Goal: Task Accomplishment & Management: Manage account settings

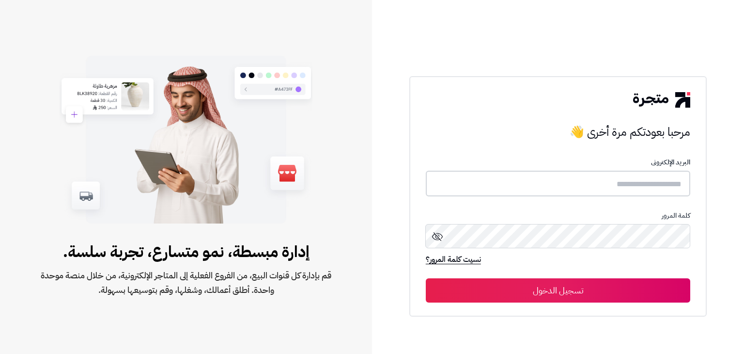
click at [539, 183] on input "text" at bounding box center [558, 184] width 265 height 26
type input "**********"
click at [572, 291] on button "تسجيل الدخول" at bounding box center [558, 290] width 265 height 24
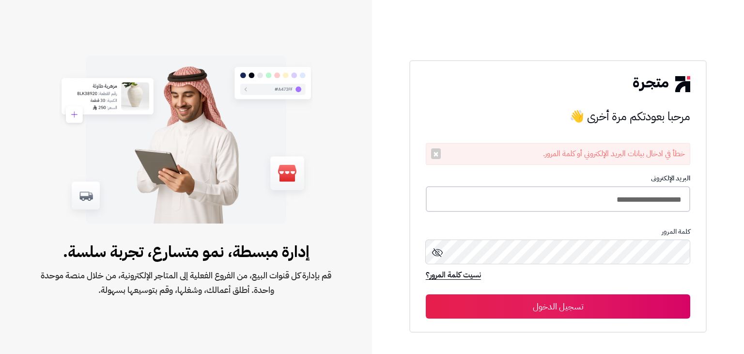
click at [602, 198] on input "**********" at bounding box center [558, 199] width 265 height 26
type input "**********"
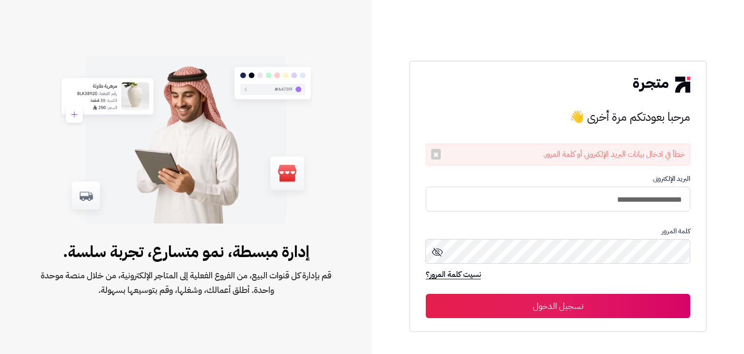
click at [437, 254] on icon at bounding box center [438, 252] width 12 height 12
click at [578, 308] on button "تسجيل الدخول" at bounding box center [558, 306] width 265 height 24
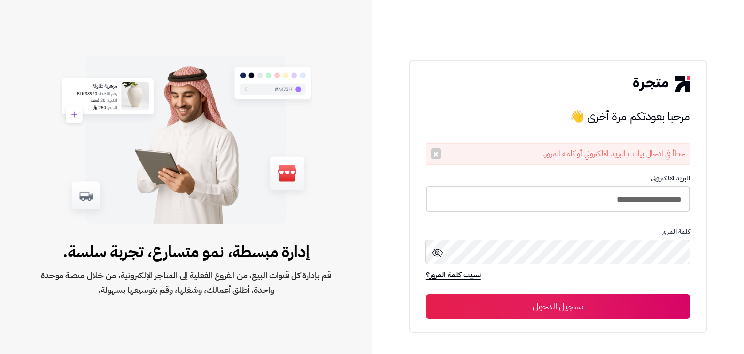
drag, startPoint x: 639, startPoint y: 198, endPoint x: 583, endPoint y: 198, distance: 55.7
click at [583, 198] on input "**********" at bounding box center [558, 199] width 265 height 26
type input "**********"
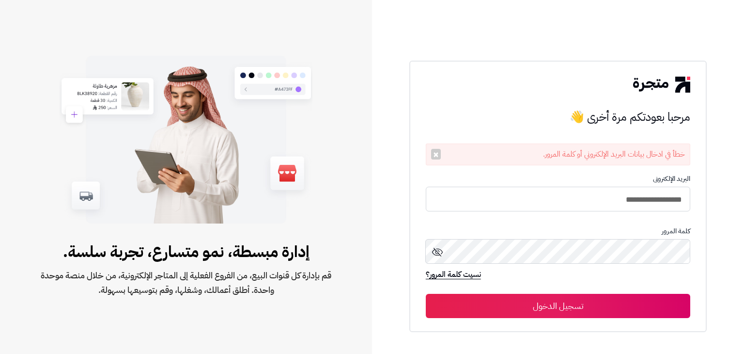
click at [582, 308] on button "تسجيل الدخول" at bounding box center [558, 306] width 265 height 24
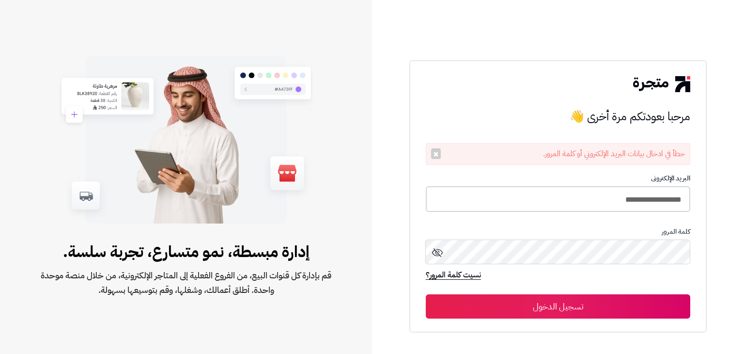
click at [636, 200] on input "**********" at bounding box center [558, 199] width 265 height 26
click at [438, 250] on icon at bounding box center [437, 251] width 11 height 9
click at [625, 306] on button "تسجيل الدخول" at bounding box center [558, 306] width 265 height 24
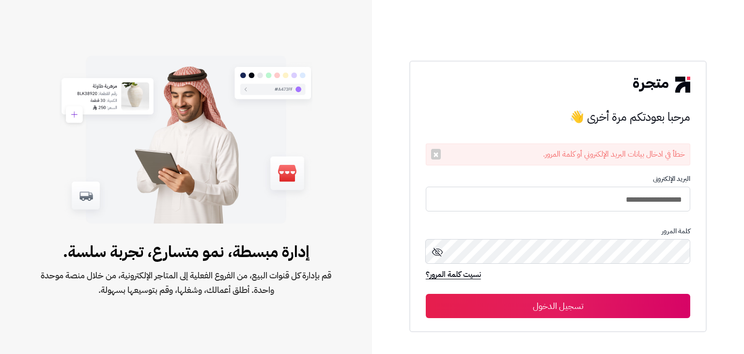
click at [625, 306] on button "تسجيل الدخول" at bounding box center [558, 306] width 265 height 24
click at [436, 250] on icon at bounding box center [437, 252] width 11 height 9
click at [441, 276] on link "نسيت كلمة المرور؟" at bounding box center [453, 275] width 55 height 14
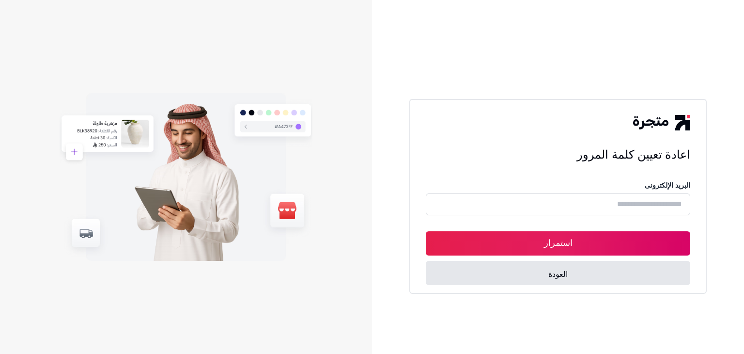
click at [532, 205] on input "text" at bounding box center [558, 204] width 265 height 22
type input "**********"
click at [564, 239] on button "استمرار" at bounding box center [558, 243] width 265 height 24
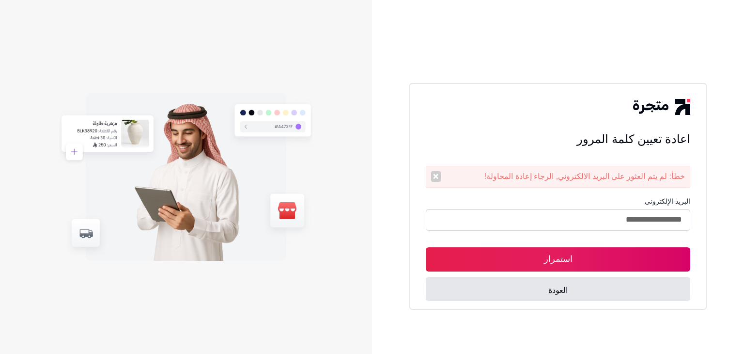
click at [575, 207] on form "**********" at bounding box center [558, 249] width 265 height 104
click at [573, 226] on input "**********" at bounding box center [558, 220] width 265 height 22
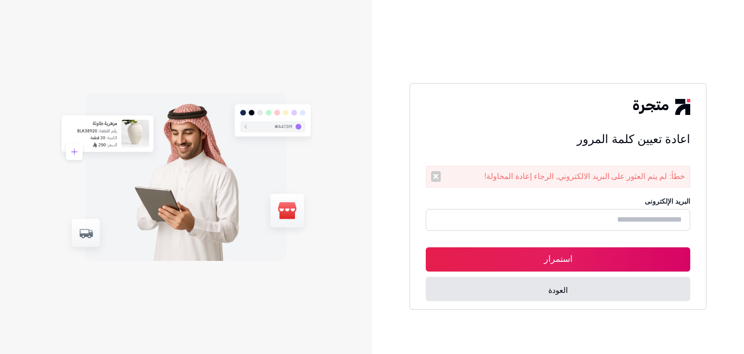
click at [573, 226] on input "text" at bounding box center [558, 220] width 265 height 22
type input "**********"
click at [574, 261] on button "استمرار" at bounding box center [558, 259] width 265 height 24
click at [592, 219] on input "**********" at bounding box center [558, 220] width 265 height 22
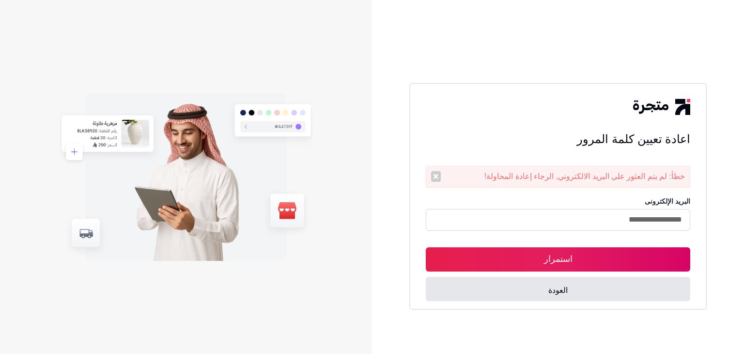
click at [592, 219] on input "**********" at bounding box center [558, 220] width 265 height 22
type input "**********"
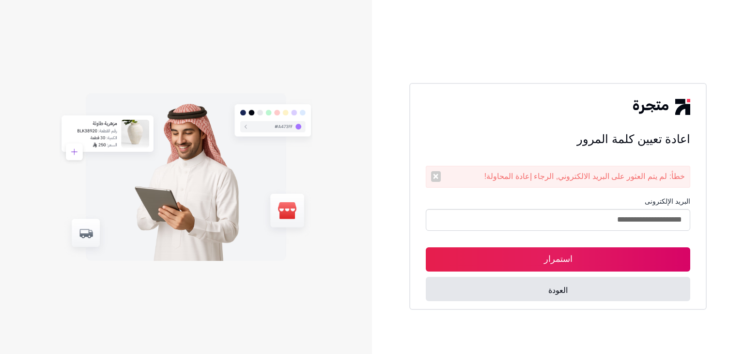
click at [580, 257] on button "استمرار" at bounding box center [558, 259] width 265 height 24
drag, startPoint x: 552, startPoint y: 222, endPoint x: 591, endPoint y: 220, distance: 38.8
click at [591, 220] on input "**********" at bounding box center [558, 220] width 265 height 22
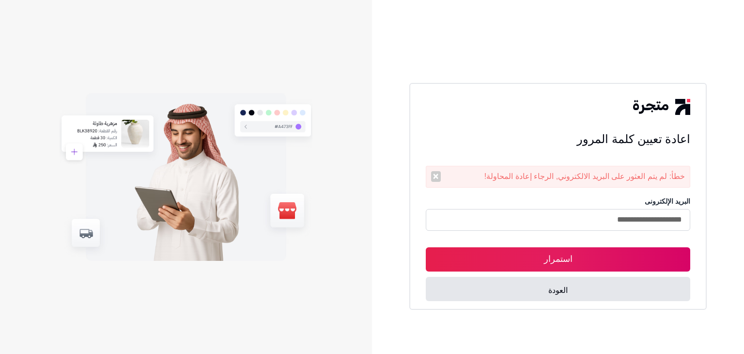
click at [591, 220] on input "**********" at bounding box center [558, 220] width 265 height 22
type input "**********"
drag, startPoint x: 558, startPoint y: 264, endPoint x: 576, endPoint y: 258, distance: 19.3
click at [576, 258] on button "استمرار" at bounding box center [558, 259] width 265 height 24
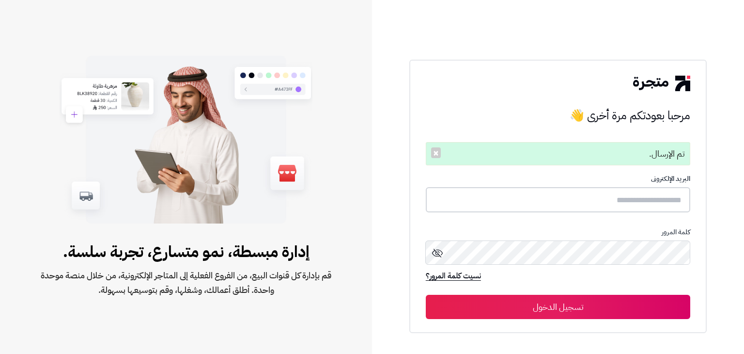
drag, startPoint x: 615, startPoint y: 198, endPoint x: 635, endPoint y: 198, distance: 19.9
click at [635, 198] on input "text" at bounding box center [558, 200] width 265 height 26
type input "**********"
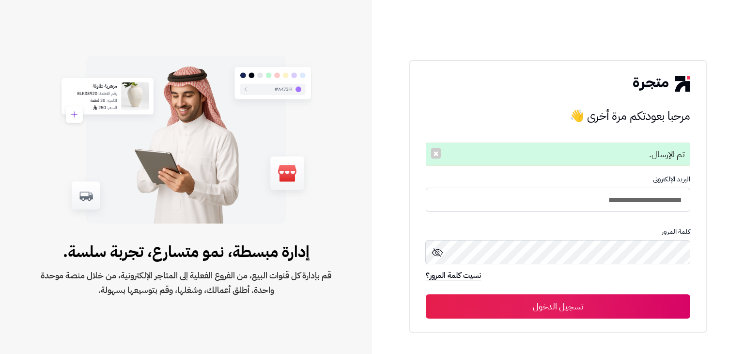
click at [589, 306] on button "تسجيل الدخول" at bounding box center [558, 306] width 265 height 24
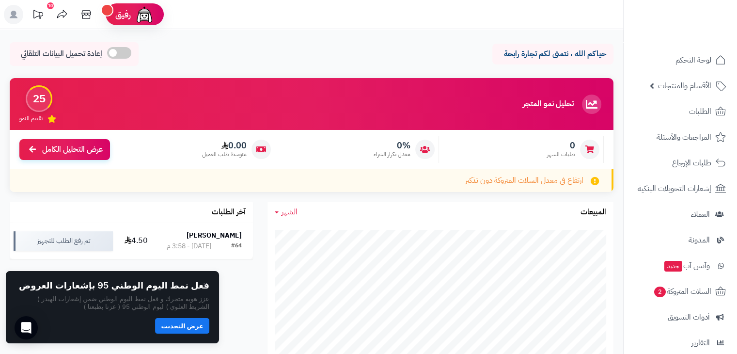
scroll to position [309, 0]
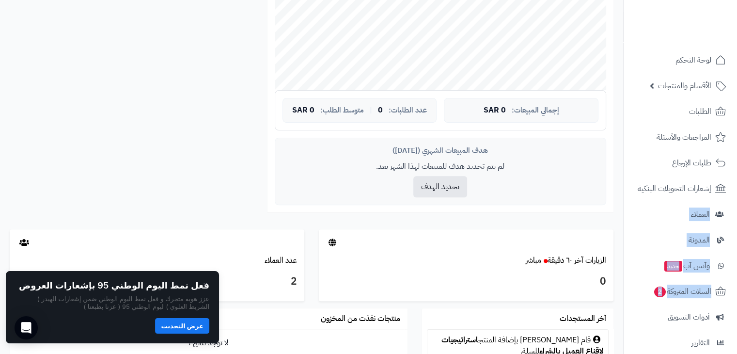
drag, startPoint x: 625, startPoint y: 190, endPoint x: 630, endPoint y: 278, distance: 87.8
click at [630, 278] on ul "لوحة التحكم الأقسام والمنتجات المنتجات الأقسام الماركات مواصفات المنتجات مواصفا…" at bounding box center [680, 252] width 113 height 408
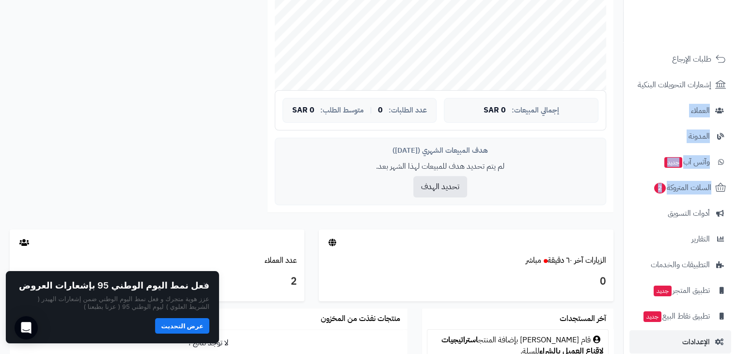
scroll to position [107, 0]
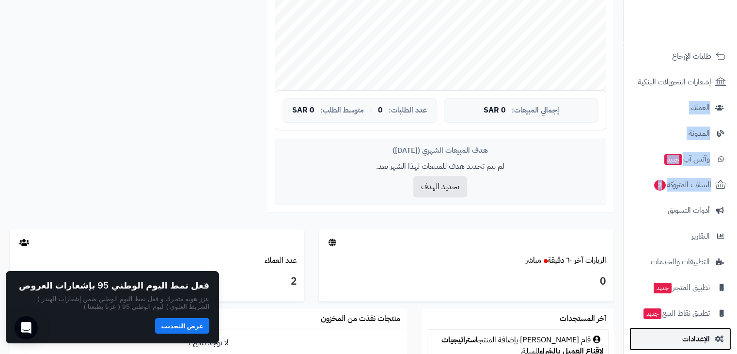
click at [663, 337] on link "الإعدادات" at bounding box center [680, 338] width 102 height 23
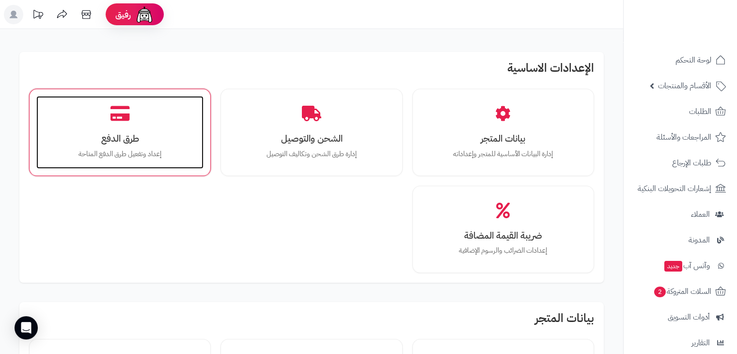
click at [143, 131] on div "طرق الدفع إعداد وتفعيل طرق الدفع المتاحة" at bounding box center [119, 132] width 167 height 73
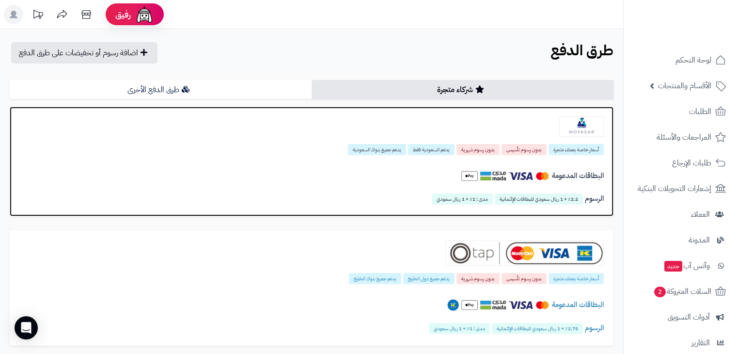
click at [408, 172] on h4 "البطاقات المدعومة" at bounding box center [311, 175] width 584 height 17
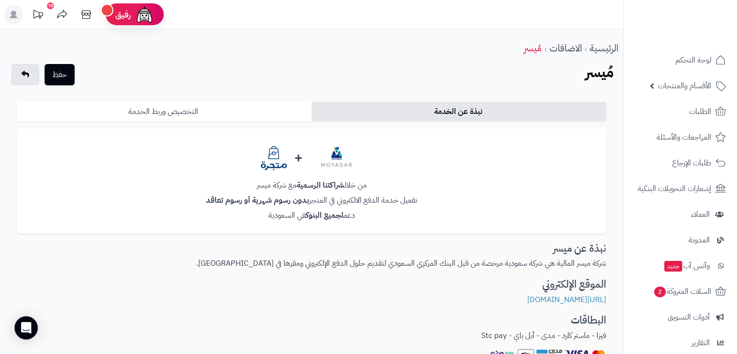
drag, startPoint x: 744, startPoint y: 110, endPoint x: 212, endPoint y: 113, distance: 532.0
click at [212, 113] on link "التخصيص وربط الخدمة" at bounding box center [164, 111] width 295 height 19
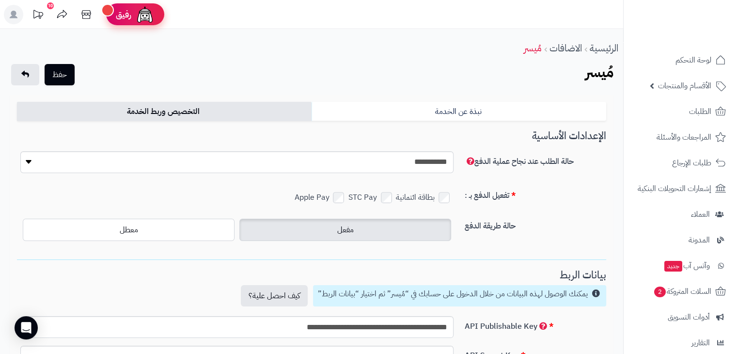
click at [123, 13] on span "رفيق" at bounding box center [124, 15] width 16 height 12
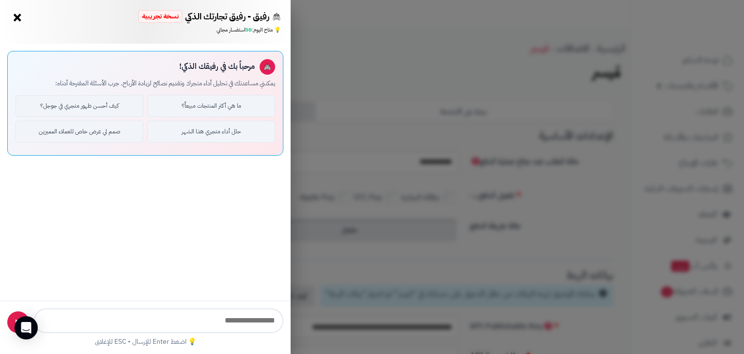
click at [346, 38] on div "رفيق - رفيق تجارتك الذكي نسخة تجريبية ⭐ تاجر متنامي × 💡 متاح اليوم: 50 استفسار …" at bounding box center [372, 177] width 744 height 354
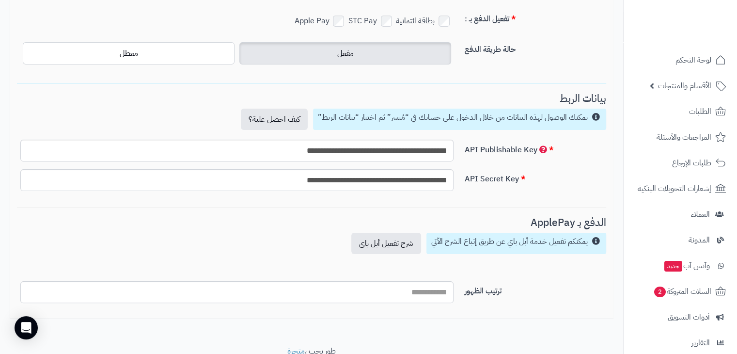
scroll to position [178, 0]
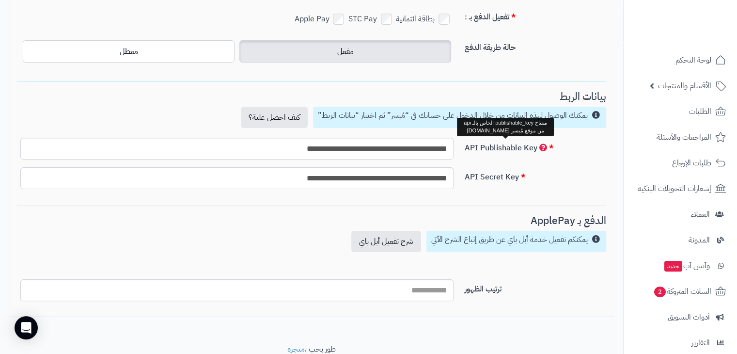
click at [542, 146] on span "API Publishable Key" at bounding box center [506, 148] width 82 height 12
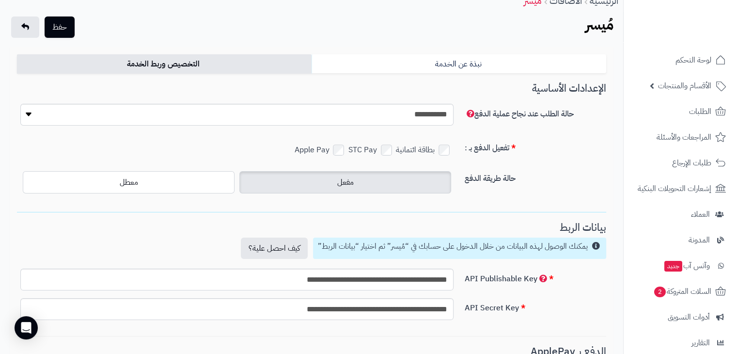
scroll to position [39, 0]
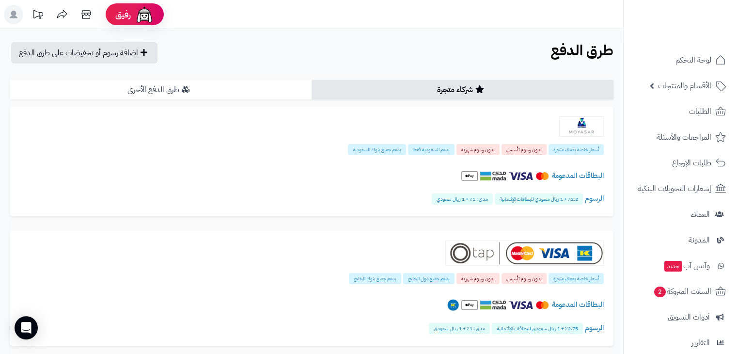
click at [240, 88] on link "طرق الدفع الأخرى" at bounding box center [161, 89] width 302 height 19
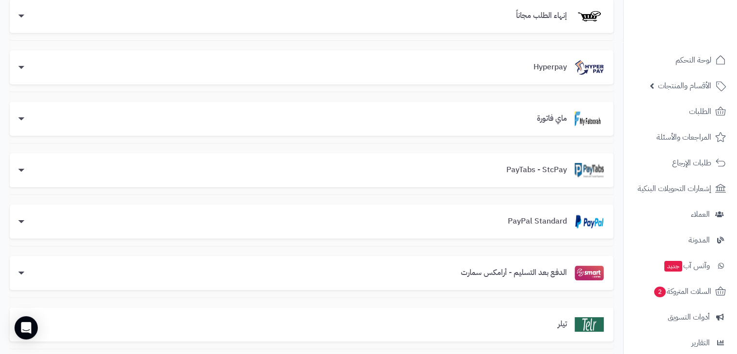
scroll to position [168, 0]
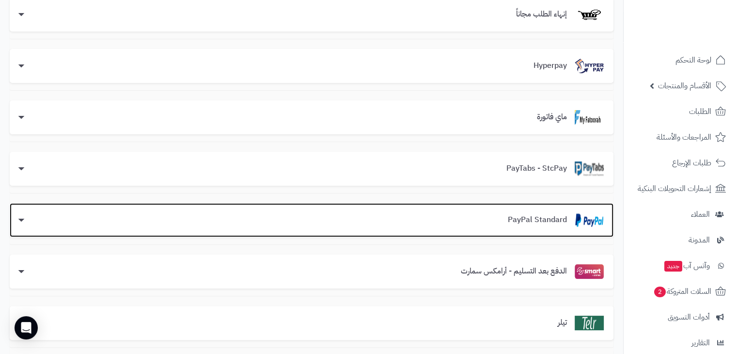
click at [514, 216] on h3 "PayPal Standard" at bounding box center [537, 220] width 75 height 9
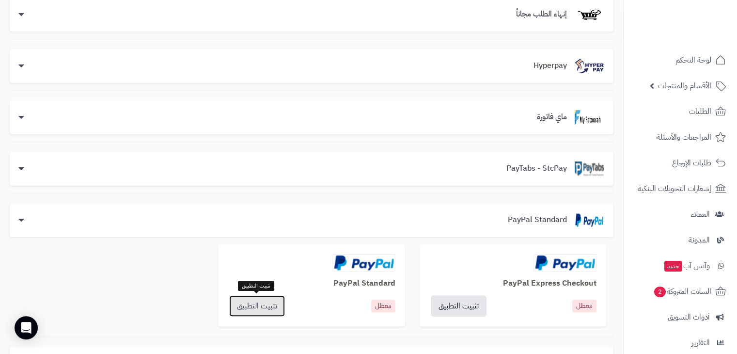
click at [260, 306] on link "تثبيت التطبيق" at bounding box center [257, 305] width 56 height 21
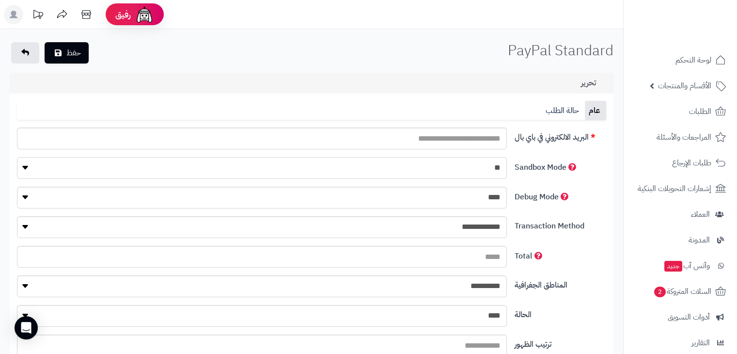
click at [24, 169] on select "*** **" at bounding box center [261, 168] width 489 height 22
select select "*"
click at [17, 157] on select "*** **" at bounding box center [261, 168] width 489 height 22
click at [271, 198] on select "**** ****" at bounding box center [261, 198] width 489 height 22
select select "*"
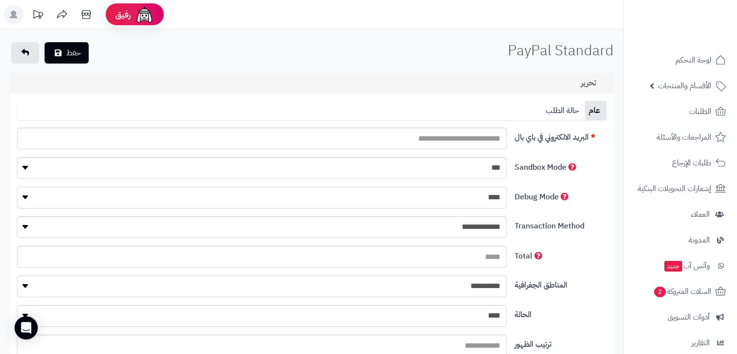
click at [17, 187] on select "**** ****" at bounding box center [261, 198] width 489 height 22
click at [313, 227] on select "**********" at bounding box center [261, 227] width 489 height 22
select select "*"
click at [17, 216] on select "**********" at bounding box center [261, 227] width 489 height 22
click at [340, 259] on input "Total" at bounding box center [262, 257] width 490 height 22
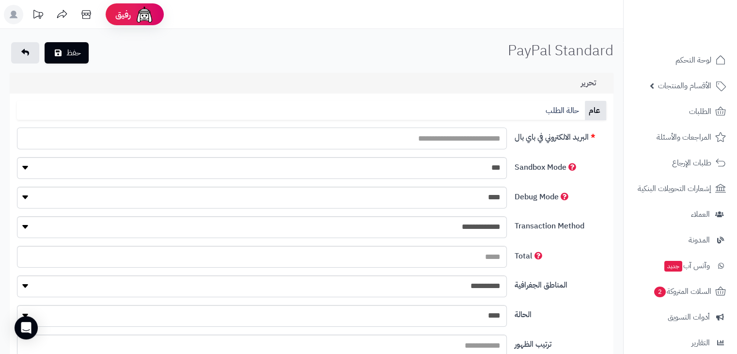
click at [387, 139] on input "البريد الالكتروني في باي بال" at bounding box center [262, 138] width 490 height 22
type input "**********"
click at [603, 259] on label "Total" at bounding box center [560, 254] width 99 height 16
click at [507, 259] on input "Total" at bounding box center [262, 257] width 490 height 22
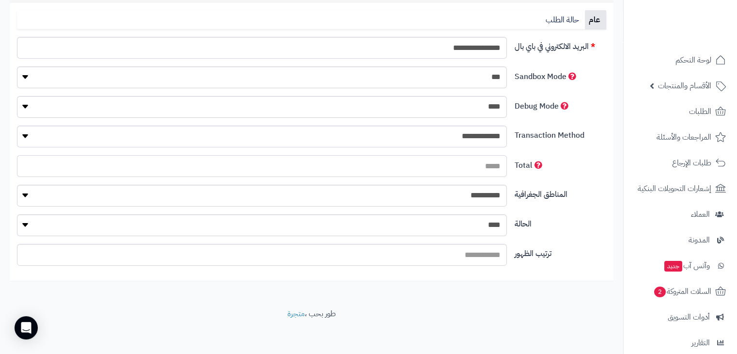
scroll to position [94, 0]
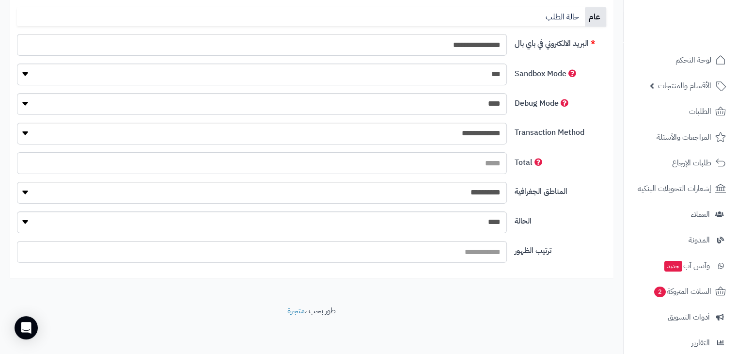
click at [465, 166] on input "Total" at bounding box center [262, 163] width 490 height 22
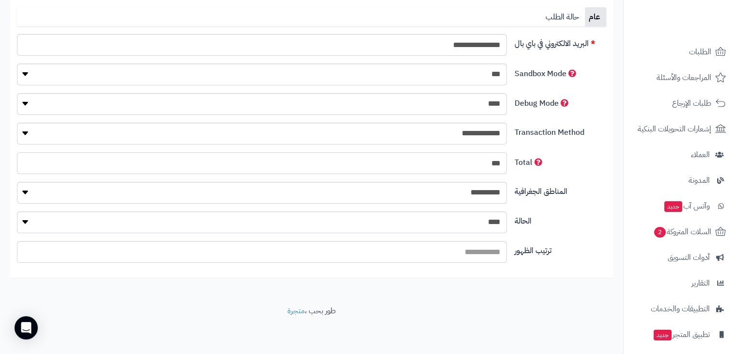
scroll to position [60, 0]
type input "***"
click at [481, 219] on select "**** ****" at bounding box center [261, 222] width 489 height 22
select select "*"
click at [17, 211] on select "**** ****" at bounding box center [261, 222] width 489 height 22
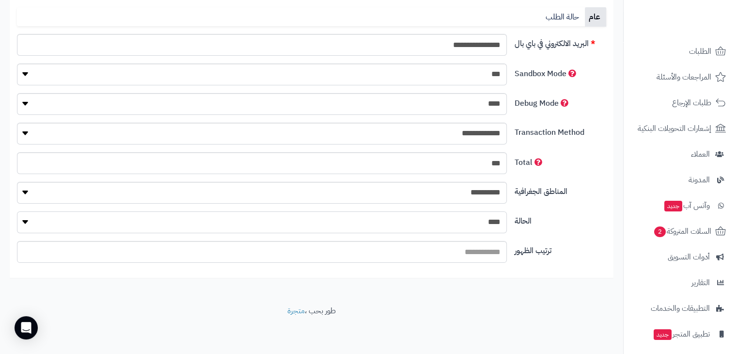
scroll to position [0, 0]
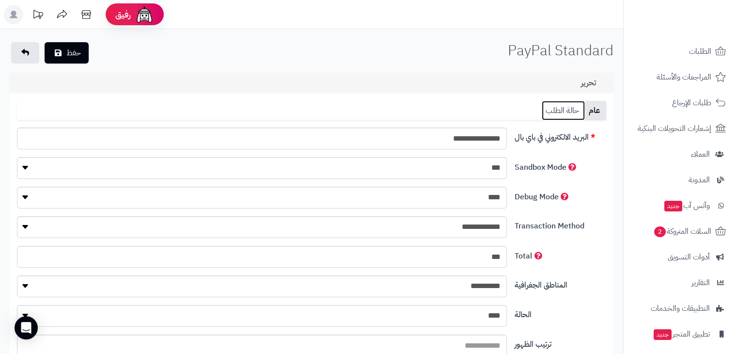
click at [565, 113] on link "حالة الطلب" at bounding box center [563, 110] width 43 height 19
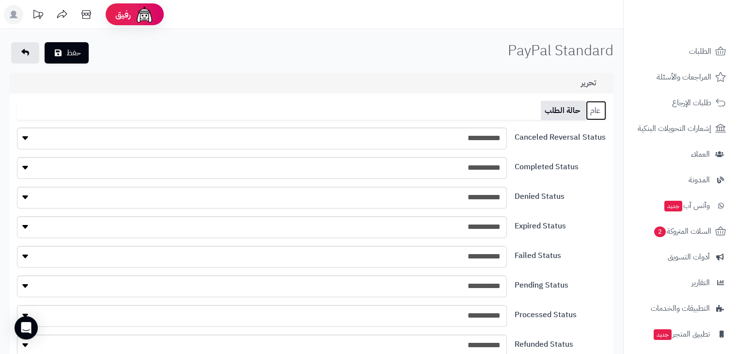
click at [592, 113] on link "عام" at bounding box center [596, 110] width 20 height 19
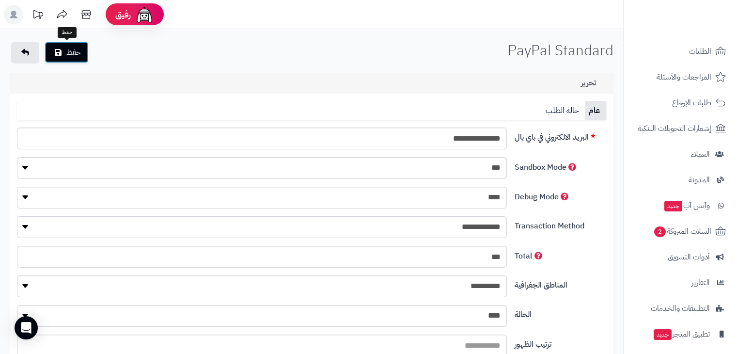
click at [75, 53] on button "حفظ" at bounding box center [67, 52] width 44 height 21
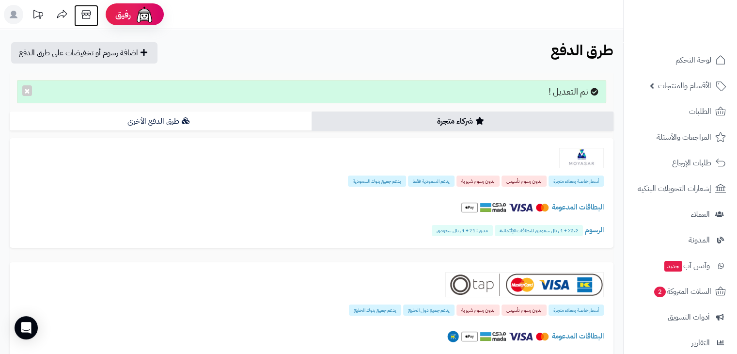
click at [87, 17] on icon at bounding box center [86, 14] width 19 height 19
click at [686, 81] on span "الأقسام والمنتجات" at bounding box center [684, 86] width 53 height 14
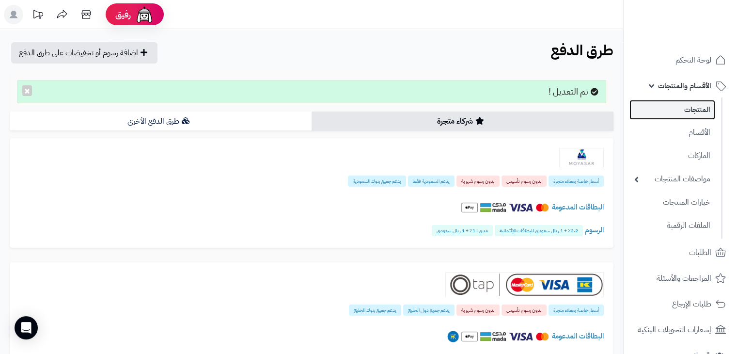
click at [691, 112] on link "المنتجات" at bounding box center [672, 110] width 86 height 20
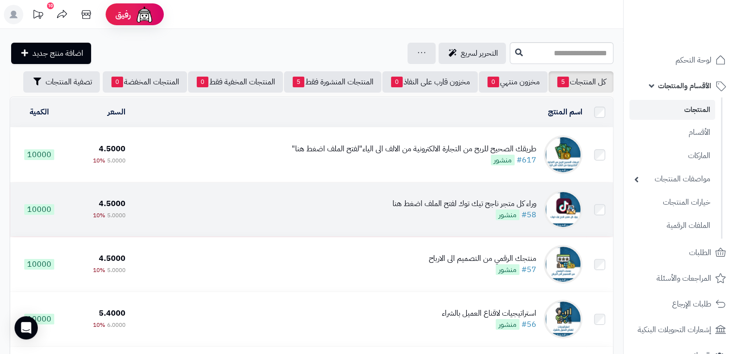
click at [494, 201] on div "وراء كل متجر ناجح تيك توك لفتح الملف اضغط هنا" at bounding box center [464, 203] width 144 height 11
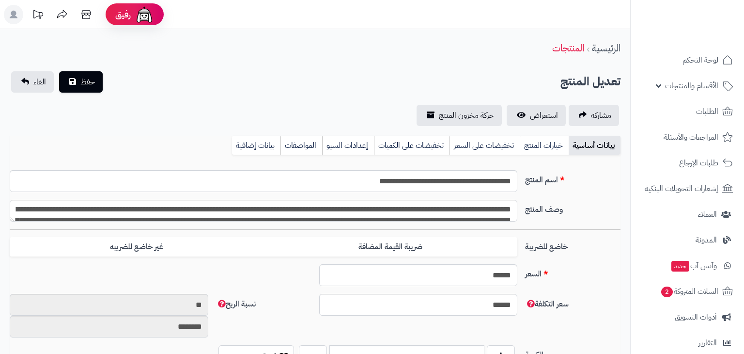
select select
type input "****"
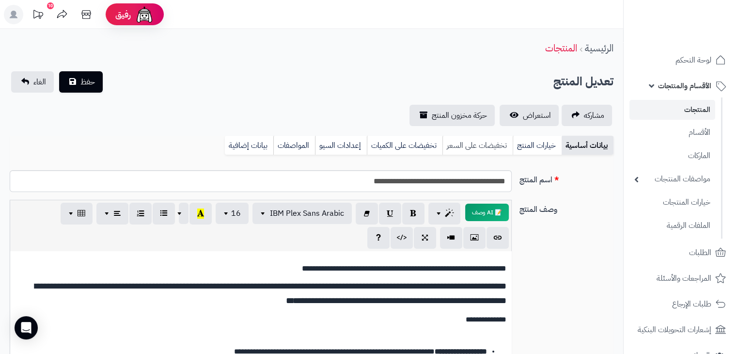
click at [470, 146] on link "تخفيضات على السعر" at bounding box center [477, 145] width 70 height 19
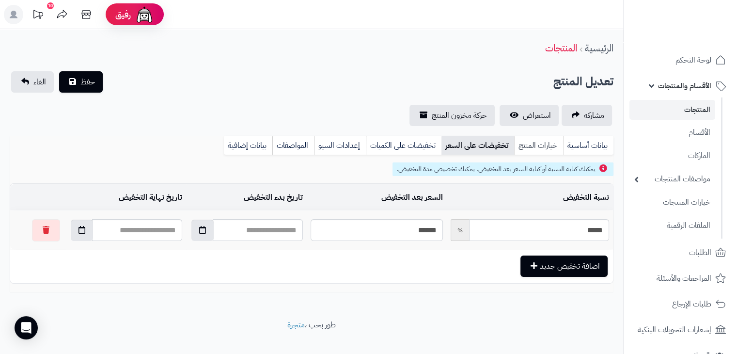
click at [527, 144] on link "خيارات المنتج" at bounding box center [538, 145] width 49 height 19
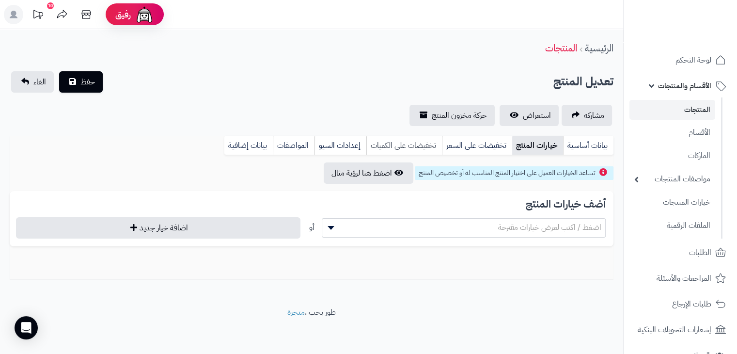
click at [402, 142] on link "تخفيضات على الكميات" at bounding box center [404, 145] width 76 height 19
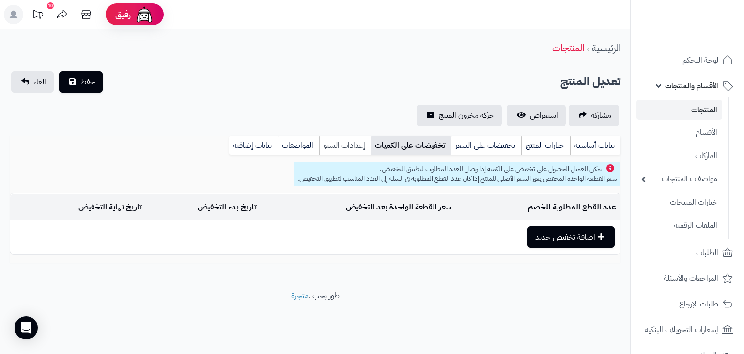
click at [353, 142] on link "إعدادات السيو" at bounding box center [345, 145] width 52 height 19
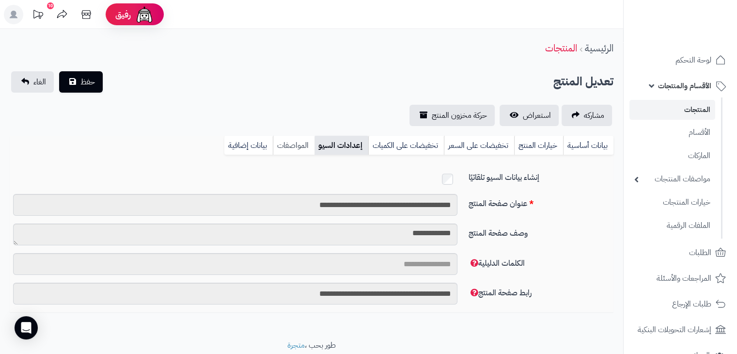
click at [297, 143] on link "المواصفات" at bounding box center [294, 145] width 42 height 19
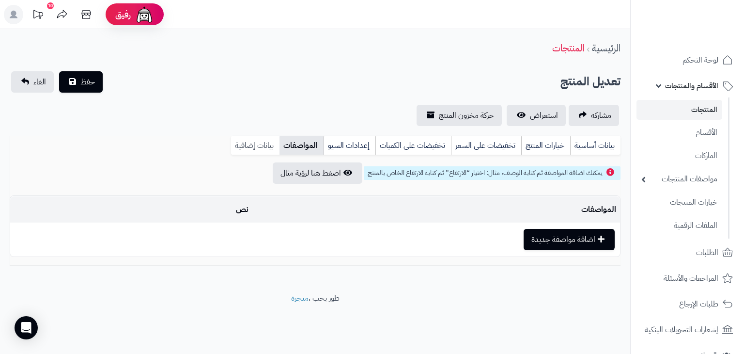
click at [267, 144] on link "بيانات إضافية" at bounding box center [255, 145] width 48 height 19
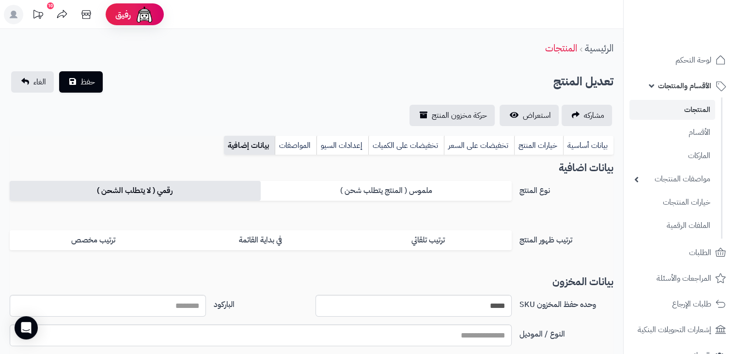
click at [196, 192] on label "رقمي ( لا يتطلب الشحن )" at bounding box center [135, 191] width 251 height 20
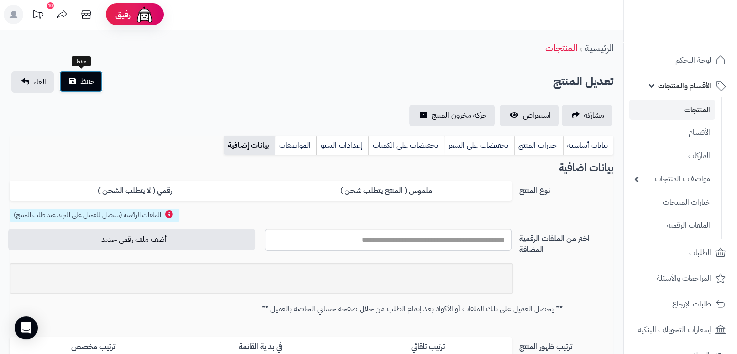
click at [91, 78] on span "حفظ" at bounding box center [87, 82] width 15 height 12
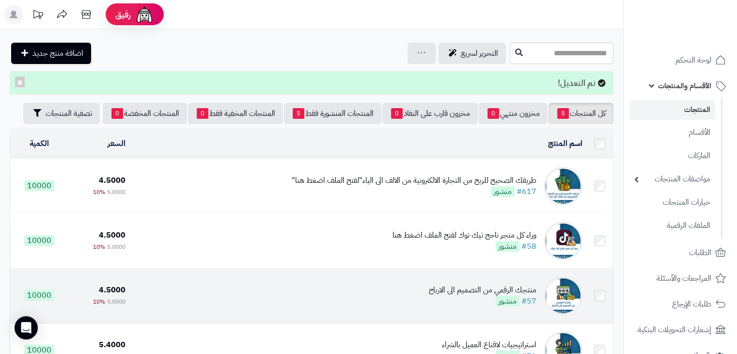
click at [471, 289] on div "منتجك الرقمي من التصميم الى الارباح" at bounding box center [483, 289] width 108 height 11
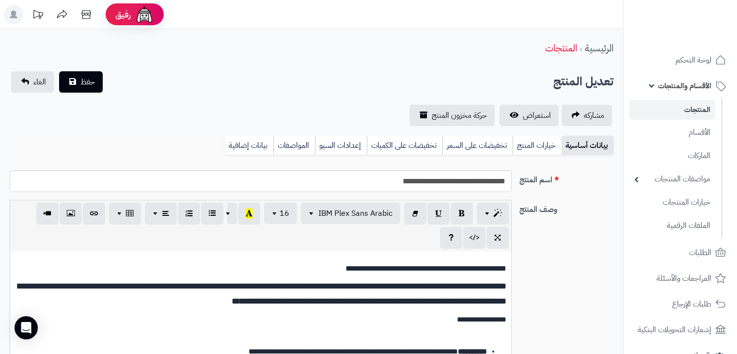
select select
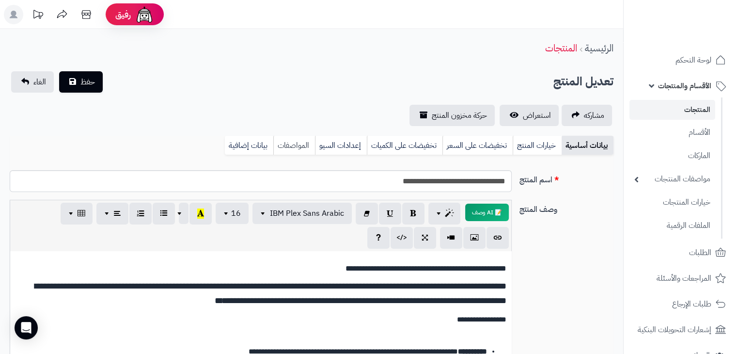
click at [289, 149] on link "المواصفات" at bounding box center [294, 145] width 42 height 19
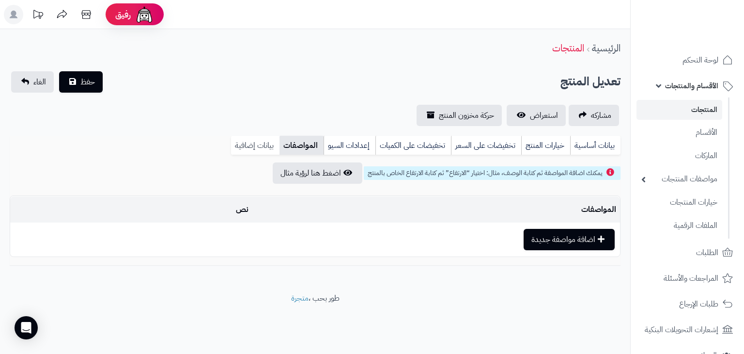
click at [271, 147] on link "بيانات إضافية" at bounding box center [255, 145] width 48 height 19
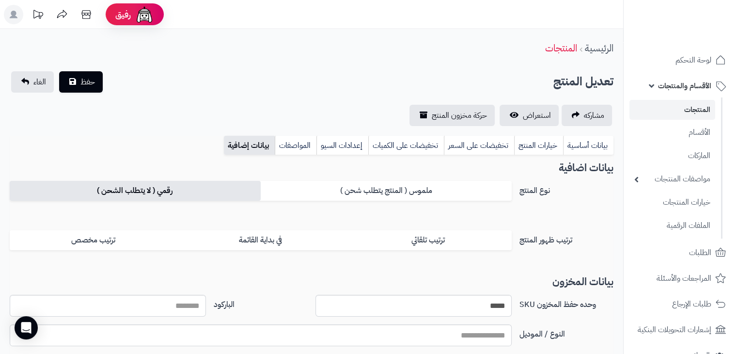
click at [171, 191] on label "رقمي ( لا يتطلب الشحن )" at bounding box center [135, 191] width 251 height 20
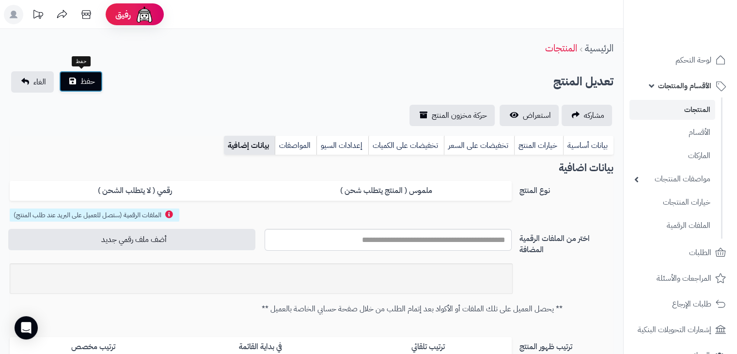
click at [93, 85] on span "حفظ" at bounding box center [87, 82] width 15 height 12
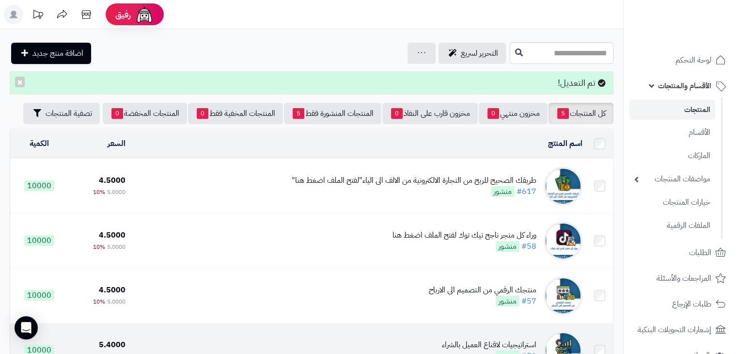
click at [506, 343] on div "استراتيجيات لاقناع العميل بالشراء" at bounding box center [489, 344] width 94 height 11
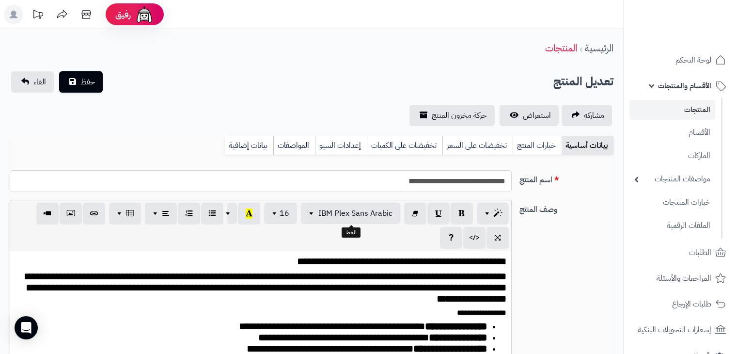
select select
click at [252, 145] on link "بيانات إضافية" at bounding box center [249, 145] width 48 height 19
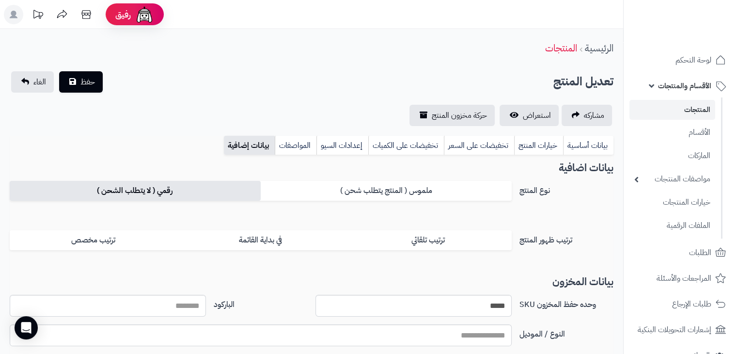
click at [161, 185] on label "رقمي ( لا يتطلب الشحن )" at bounding box center [135, 191] width 251 height 20
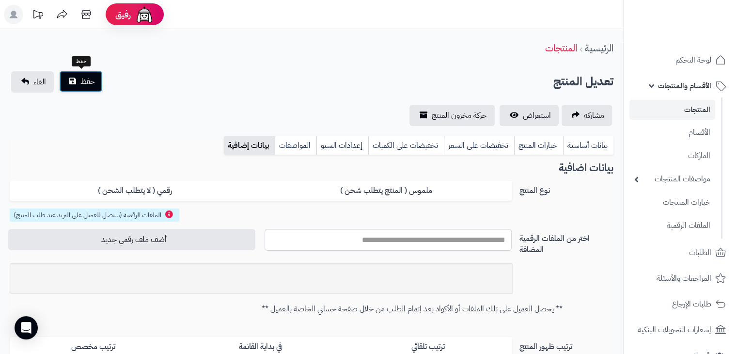
click at [86, 78] on span "حفظ" at bounding box center [87, 82] width 15 height 12
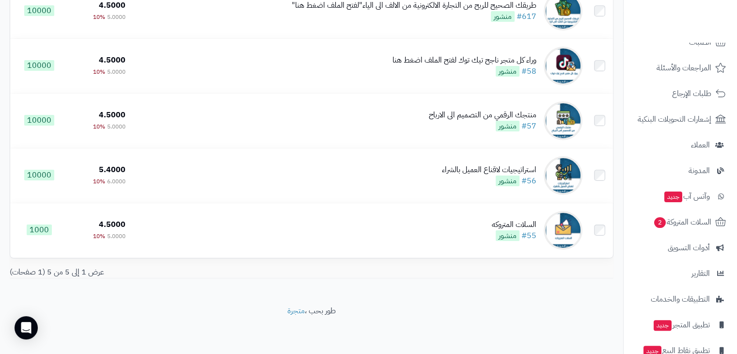
scroll to position [256, 0]
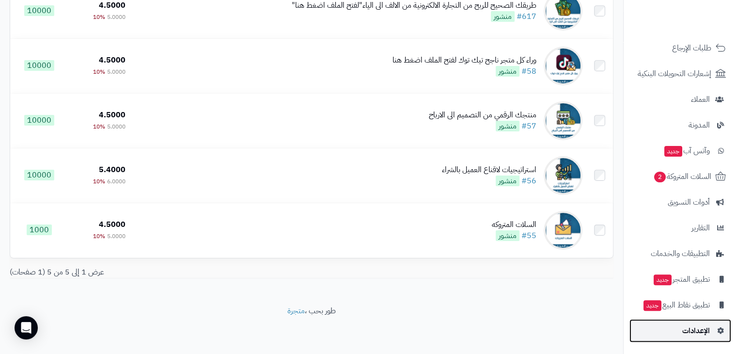
click at [684, 328] on span "الإعدادات" at bounding box center [696, 331] width 28 height 14
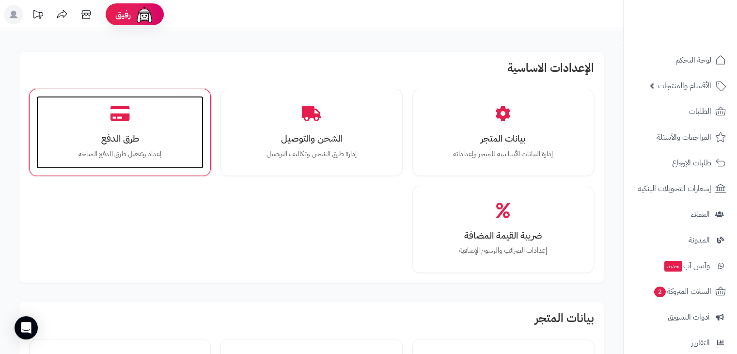
click at [121, 133] on h3 "طرق الدفع" at bounding box center [120, 138] width 148 height 10
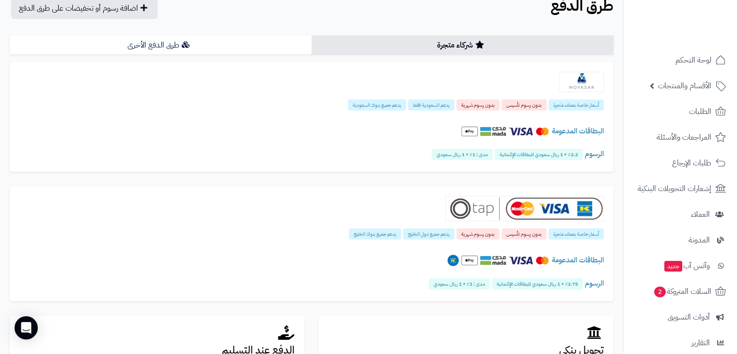
scroll to position [44, 0]
click at [251, 47] on link "طرق الدفع الأخرى" at bounding box center [161, 45] width 302 height 19
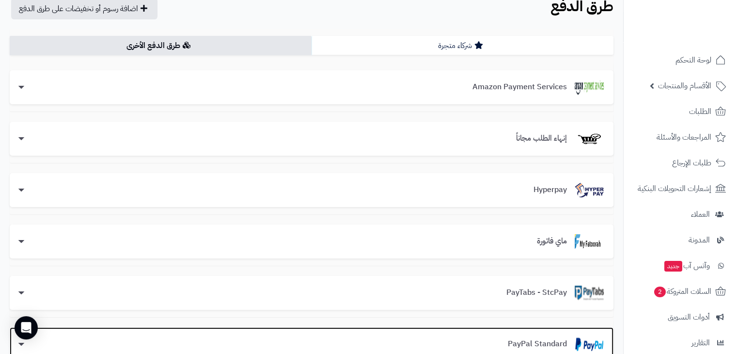
click at [531, 334] on div "PayPal Standard" at bounding box center [312, 344] width 604 height 34
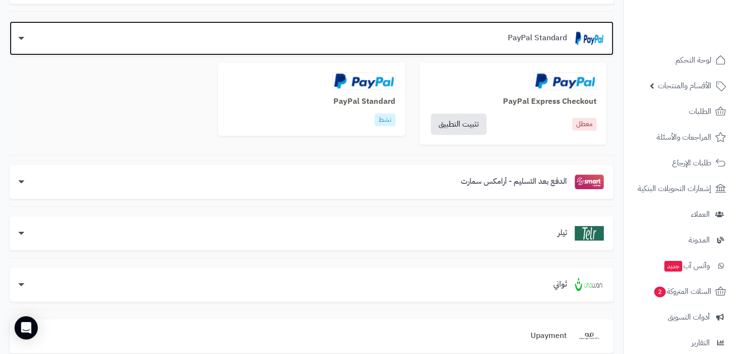
scroll to position [351, 0]
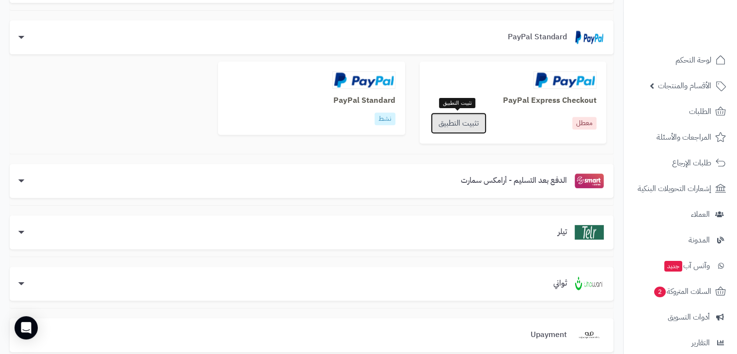
click at [455, 126] on link "تثبيت التطبيق" at bounding box center [459, 122] width 56 height 21
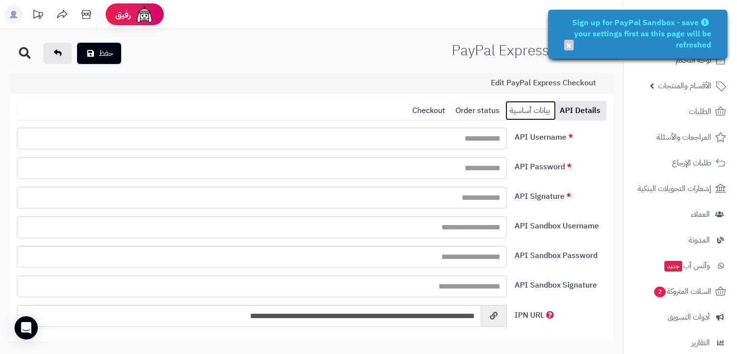
click at [533, 114] on link "بيانات أساسية" at bounding box center [530, 110] width 50 height 19
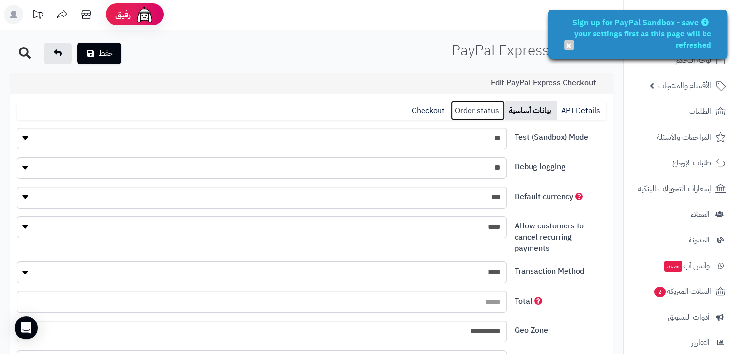
click at [486, 110] on link "Order status" at bounding box center [478, 110] width 54 height 19
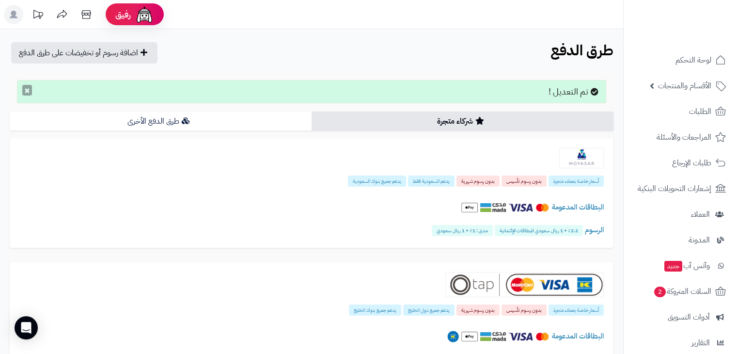
click at [27, 90] on button "×" at bounding box center [27, 90] width 10 height 11
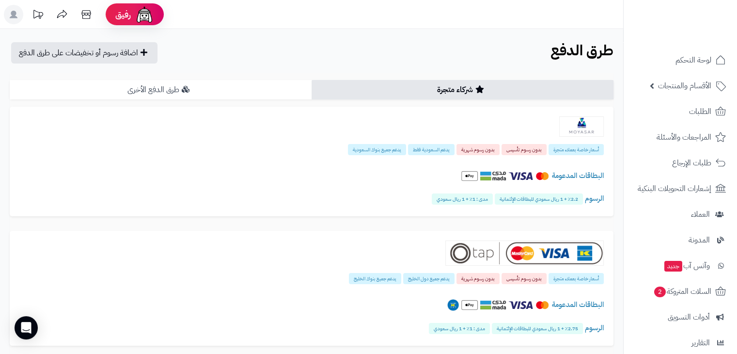
click at [212, 88] on link "طرق الدفع الأخرى" at bounding box center [161, 89] width 302 height 19
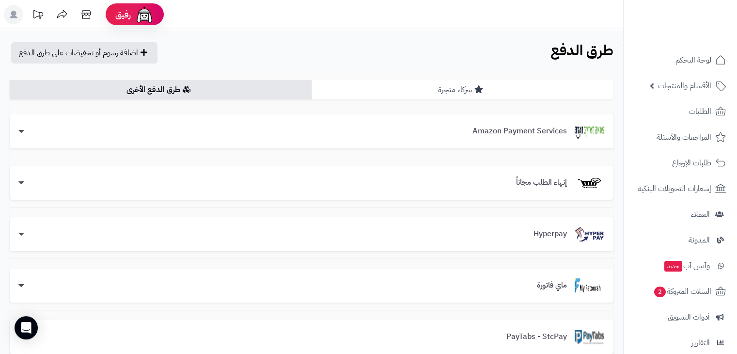
click at [384, 87] on link "شركاء متجرة" at bounding box center [463, 89] width 302 height 19
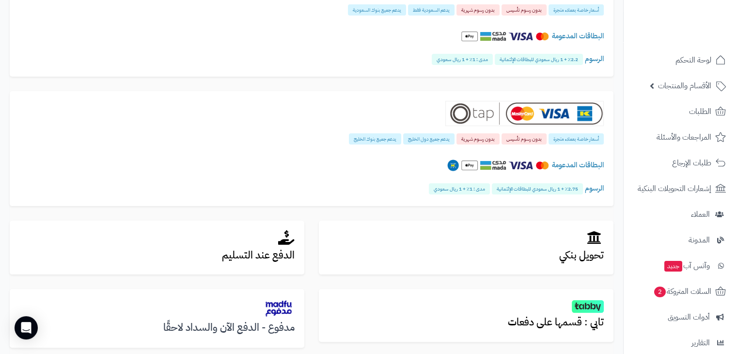
scroll to position [142, 0]
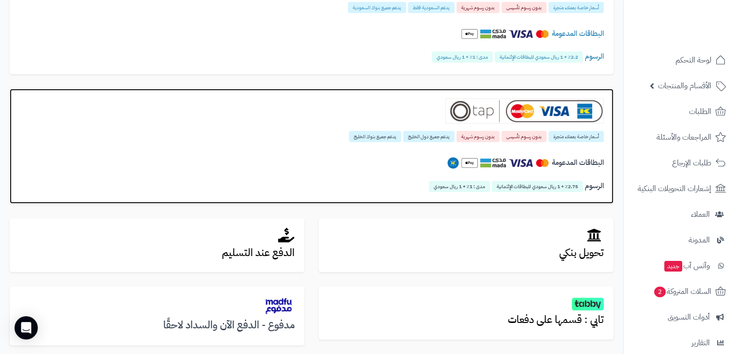
click at [451, 163] on img at bounding box center [453, 163] width 12 height 12
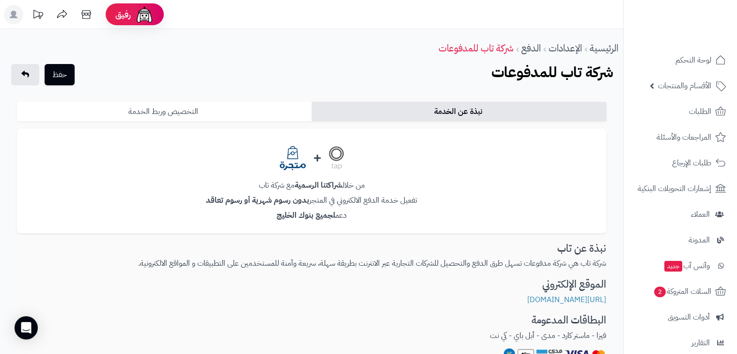
click at [223, 111] on link "التخصيص وربط الخدمة" at bounding box center [164, 111] width 295 height 19
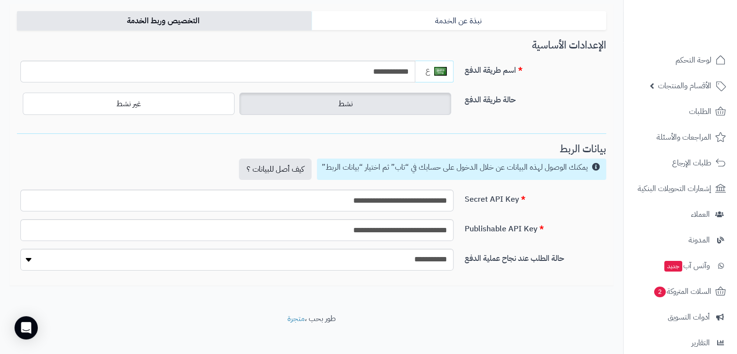
scroll to position [93, 0]
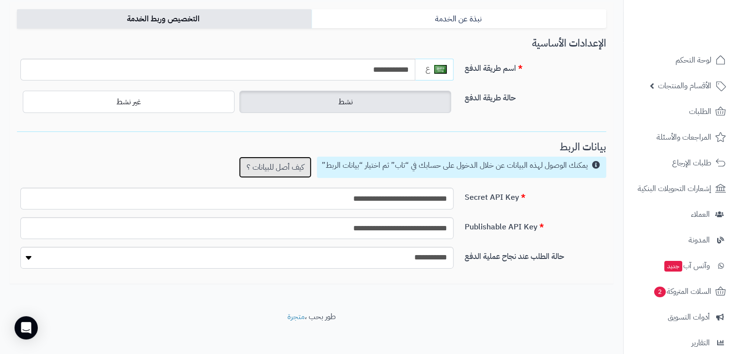
click at [281, 169] on link "كيف أصل للبيانات ؟" at bounding box center [275, 166] width 73 height 21
click at [467, 19] on link "نبذة عن الخدمة" at bounding box center [459, 18] width 295 height 19
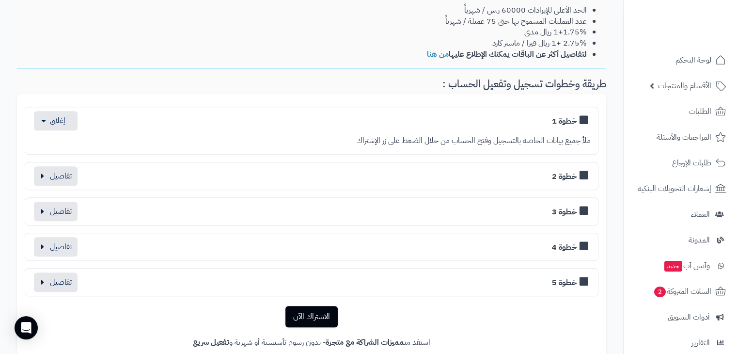
scroll to position [415, 0]
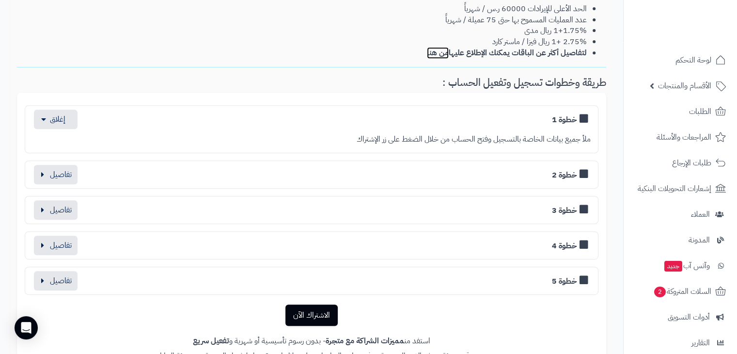
click at [434, 53] on link "من هنا" at bounding box center [438, 53] width 22 height 12
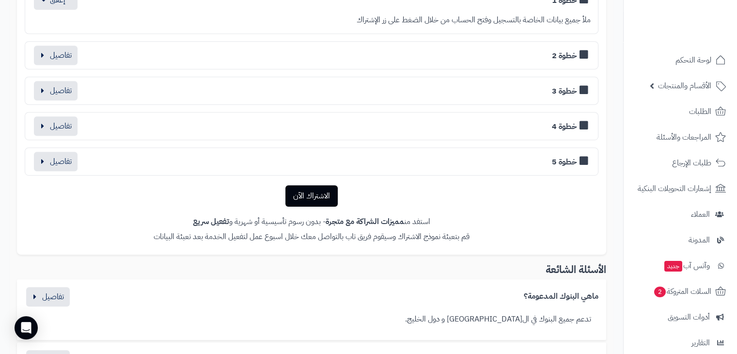
scroll to position [760, 0]
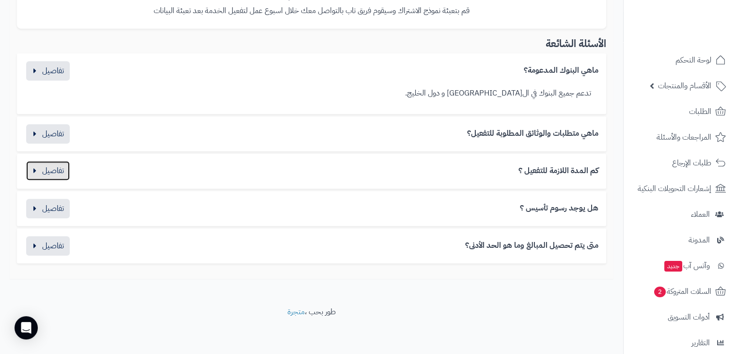
click at [50, 175] on button "button" at bounding box center [48, 170] width 44 height 19
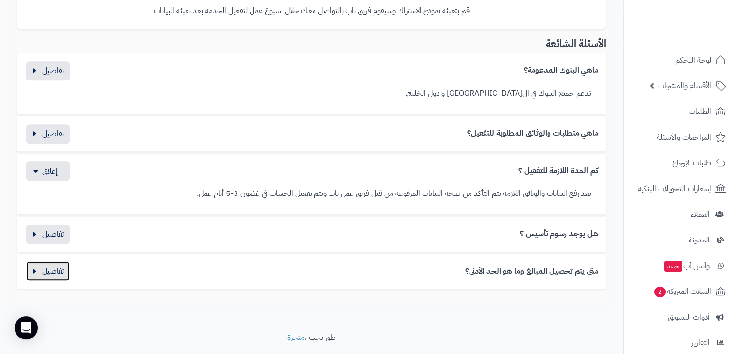
click at [54, 275] on button "button" at bounding box center [48, 270] width 44 height 19
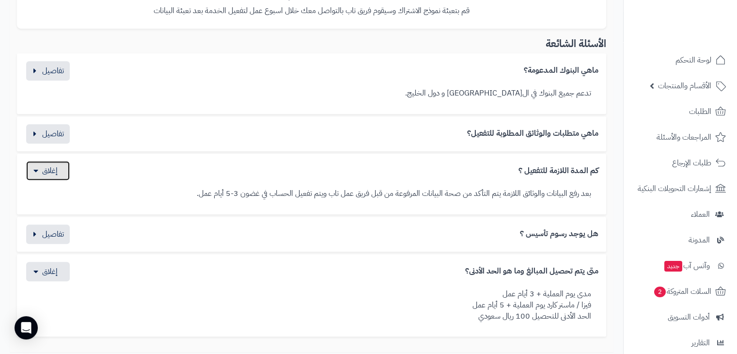
click at [52, 167] on button "button" at bounding box center [48, 170] width 44 height 19
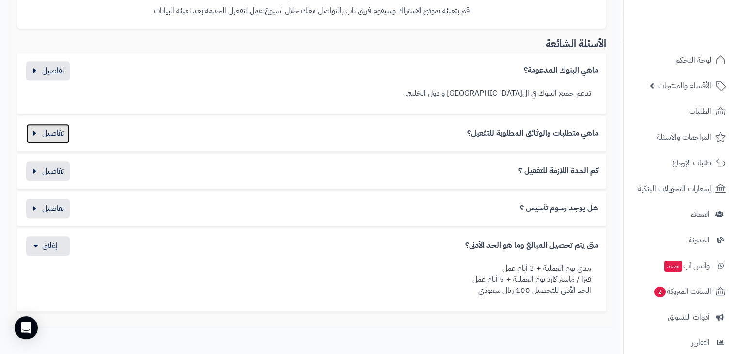
click at [52, 130] on button "button" at bounding box center [48, 133] width 44 height 19
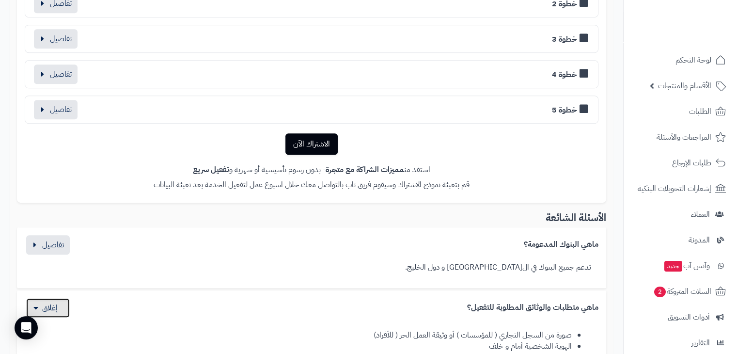
scroll to position [585, 0]
click at [311, 145] on link "الاشتراك الآن" at bounding box center [311, 144] width 52 height 21
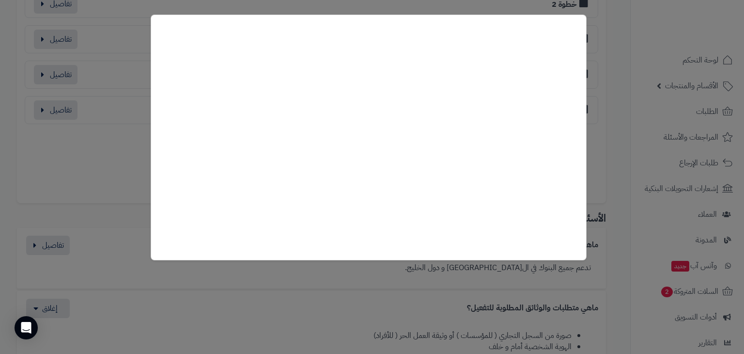
click at [349, 278] on div at bounding box center [372, 177] width 744 height 354
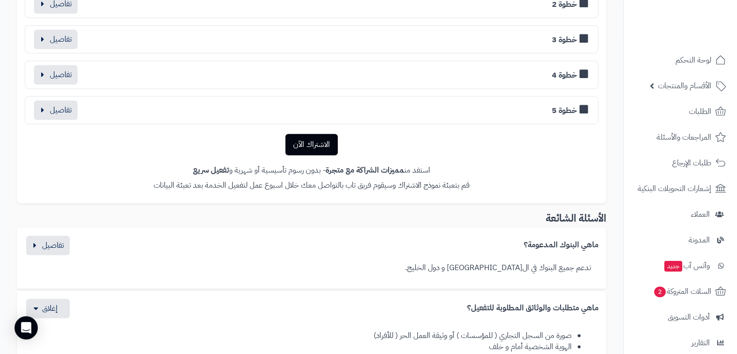
click at [324, 141] on link "الاشتراك الآن" at bounding box center [311, 144] width 52 height 21
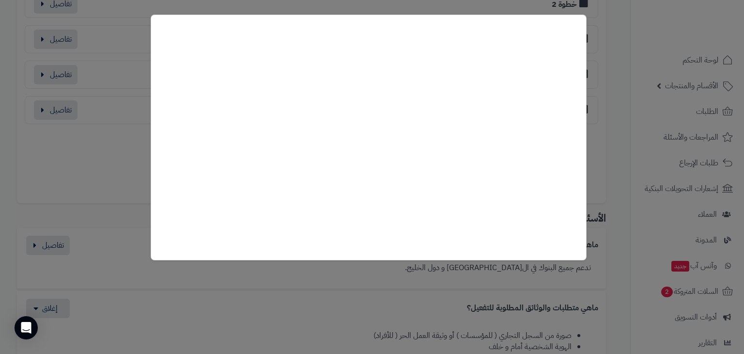
click at [132, 172] on div at bounding box center [372, 177] width 744 height 354
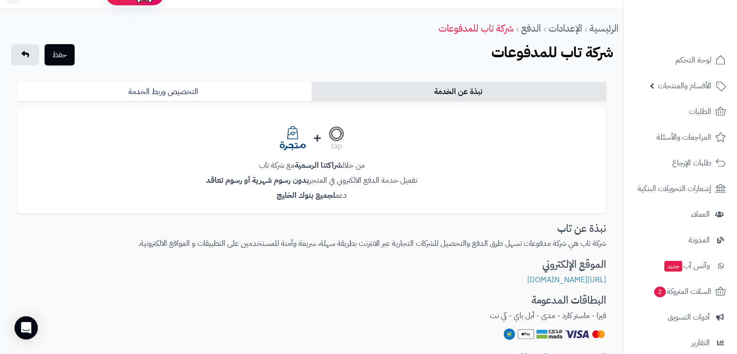
scroll to position [0, 0]
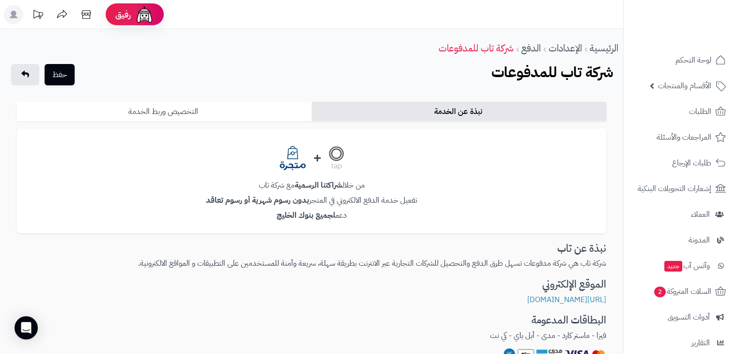
click at [223, 111] on link "التخصيص وربط الخدمة" at bounding box center [164, 111] width 295 height 19
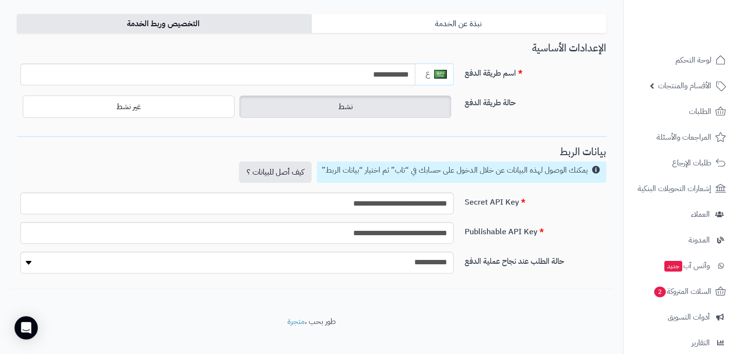
scroll to position [90, 0]
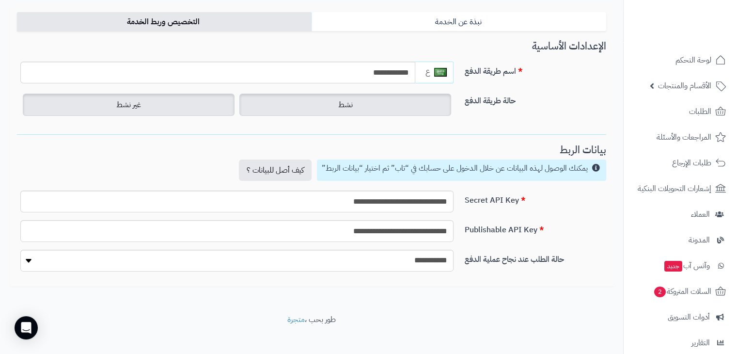
click at [220, 109] on label "غير نشط" at bounding box center [129, 105] width 212 height 22
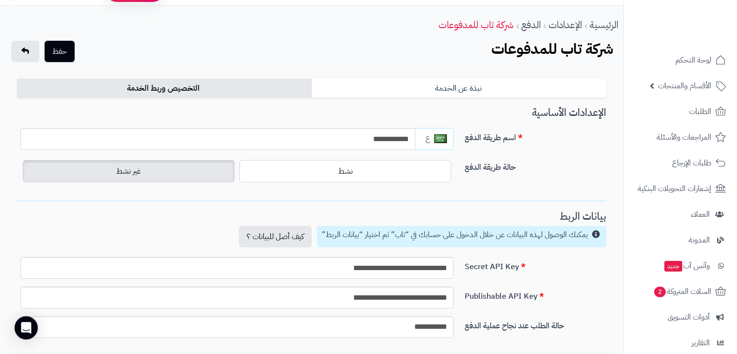
scroll to position [0, 0]
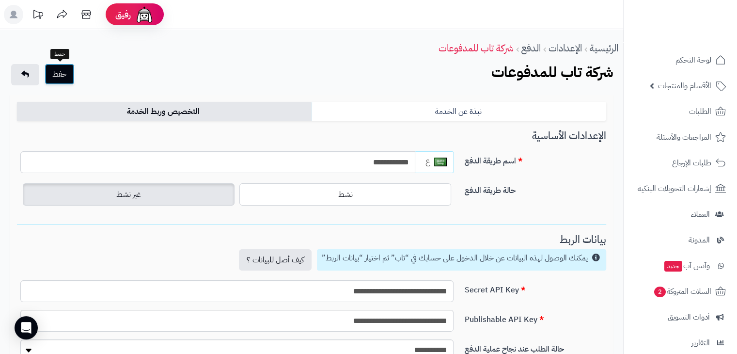
click at [57, 75] on button "حفظ" at bounding box center [60, 73] width 30 height 21
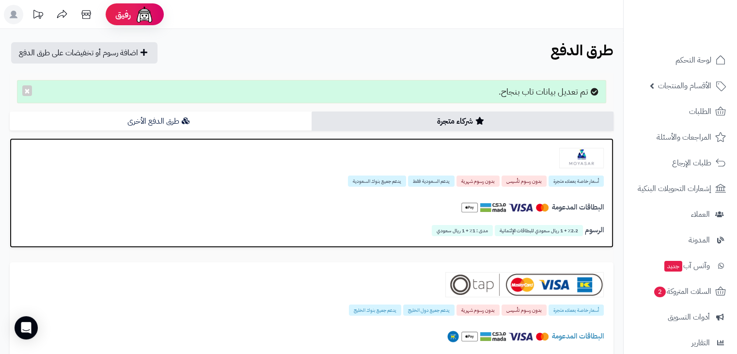
click at [340, 193] on div "البطاقات المدعومة" at bounding box center [311, 209] width 584 height 33
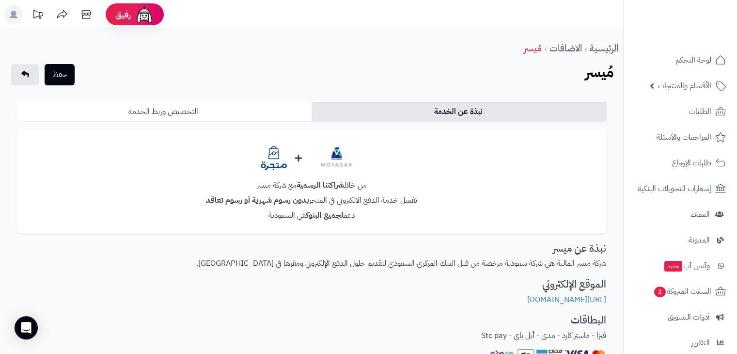
click at [250, 114] on link "التخصيص وربط الخدمة" at bounding box center [164, 111] width 295 height 19
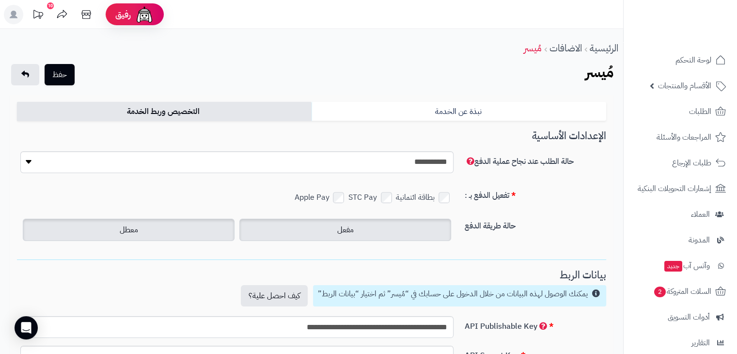
click at [200, 228] on label "معطل" at bounding box center [129, 230] width 212 height 22
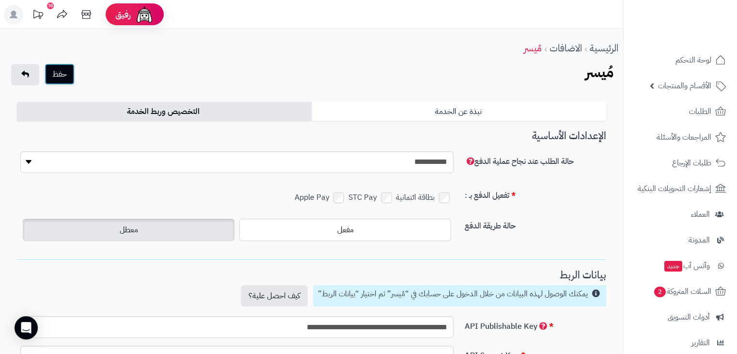
click at [62, 77] on button "حفظ" at bounding box center [60, 73] width 30 height 21
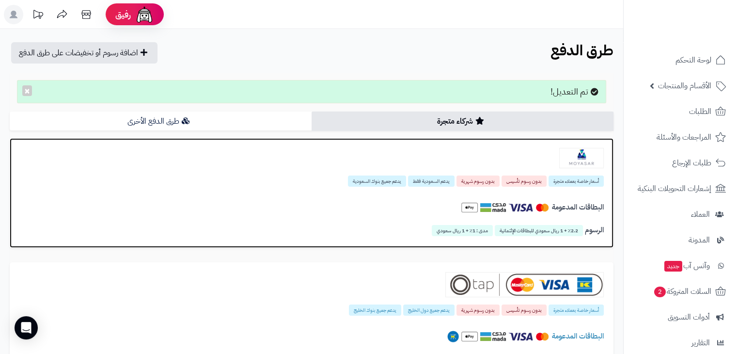
click at [308, 206] on h4 "البطاقات المدعومة" at bounding box center [311, 207] width 584 height 17
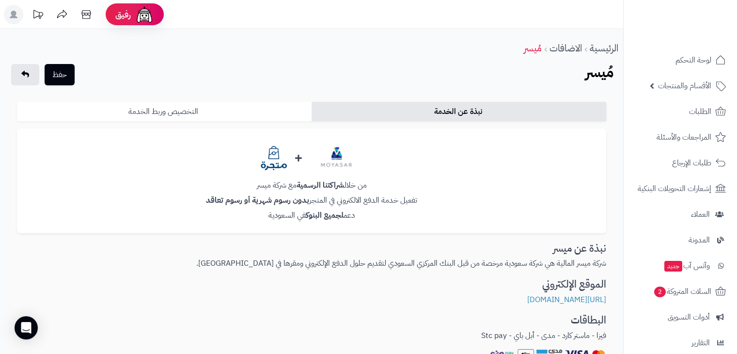
click at [283, 108] on link "التخصيص وربط الخدمة" at bounding box center [164, 111] width 295 height 19
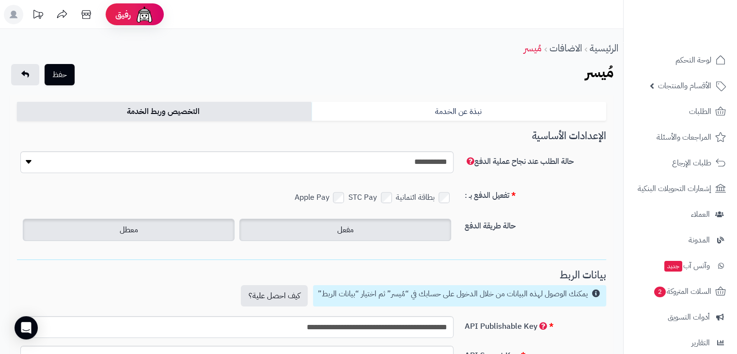
click at [326, 221] on label "مفعل" at bounding box center [345, 230] width 212 height 22
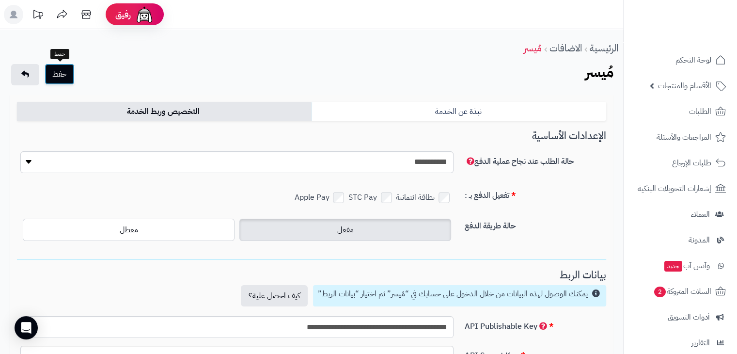
click at [60, 77] on button "حفظ" at bounding box center [60, 73] width 30 height 21
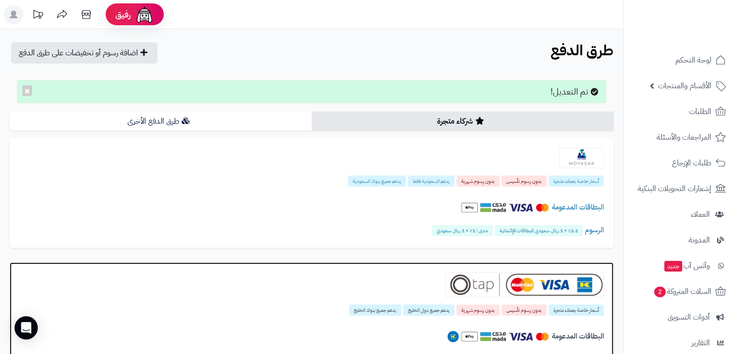
click at [364, 308] on span "يدعم جميع بنوك الخليج" at bounding box center [375, 309] width 52 height 11
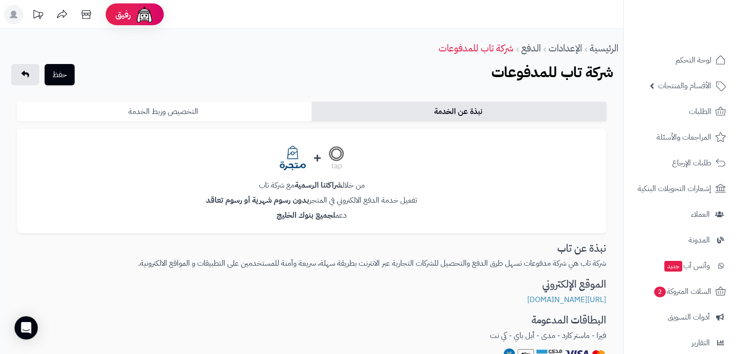
click at [240, 109] on link "التخصيص وربط الخدمة" at bounding box center [164, 111] width 295 height 19
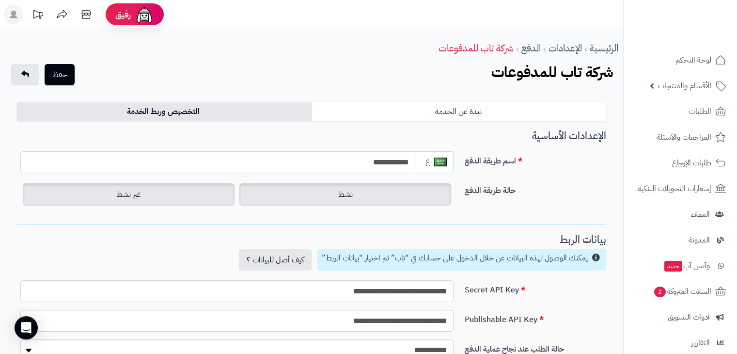
click at [280, 199] on label "نشط" at bounding box center [345, 194] width 212 height 22
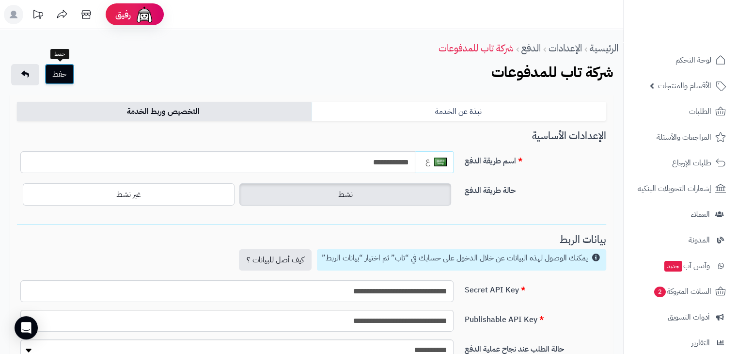
click at [63, 78] on button "حفظ" at bounding box center [60, 73] width 30 height 21
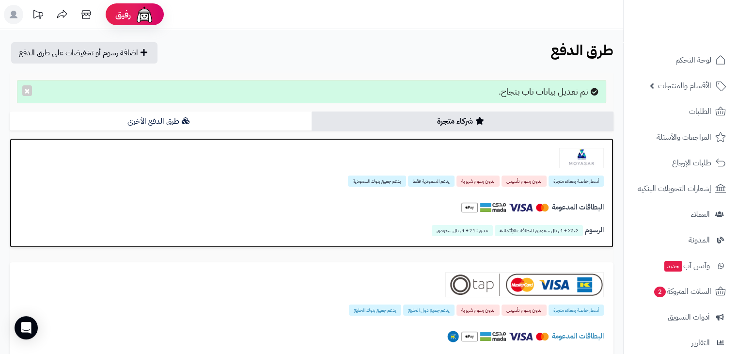
click at [393, 193] on div "البطاقات المدعومة" at bounding box center [311, 209] width 584 height 33
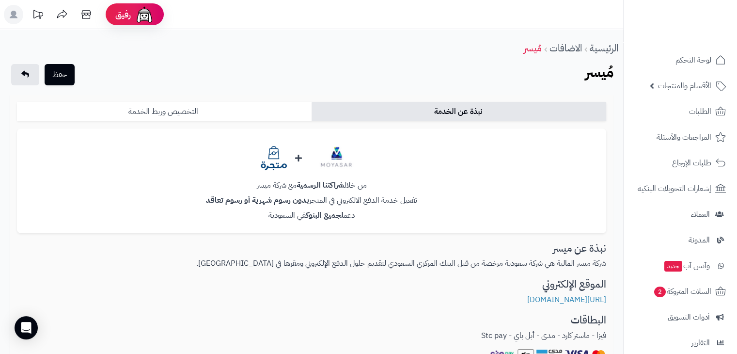
click at [234, 109] on link "التخصيص وربط الخدمة" at bounding box center [164, 111] width 295 height 19
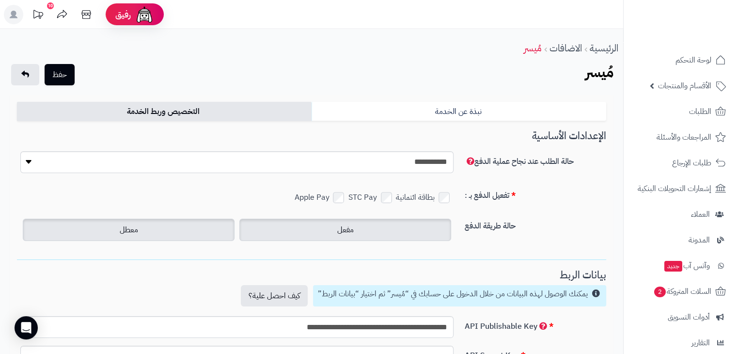
click at [182, 225] on label "معطل" at bounding box center [129, 230] width 212 height 22
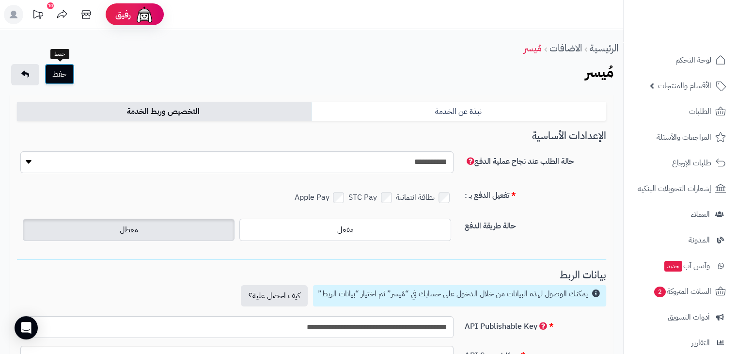
click at [65, 74] on button "حفظ" at bounding box center [60, 73] width 30 height 21
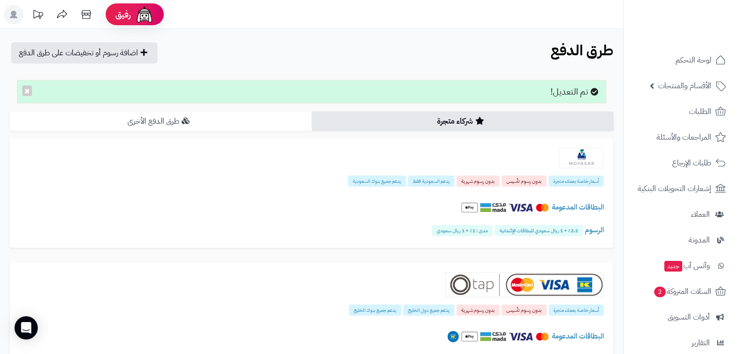
click at [278, 120] on link "طرق الدفع الأخرى" at bounding box center [161, 120] width 302 height 19
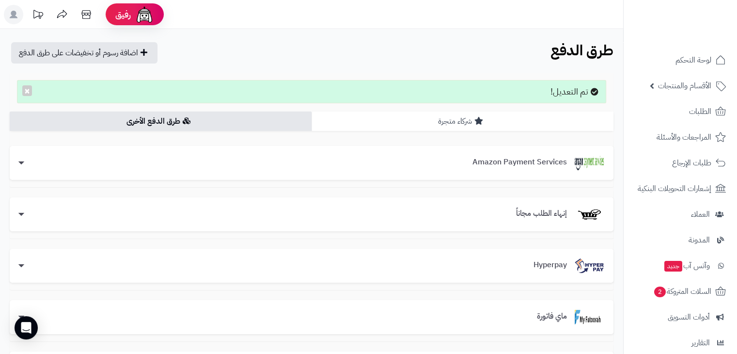
drag, startPoint x: 357, startPoint y: 128, endPoint x: 451, endPoint y: 123, distance: 94.2
click at [451, 123] on link "شركاء متجرة" at bounding box center [463, 120] width 302 height 19
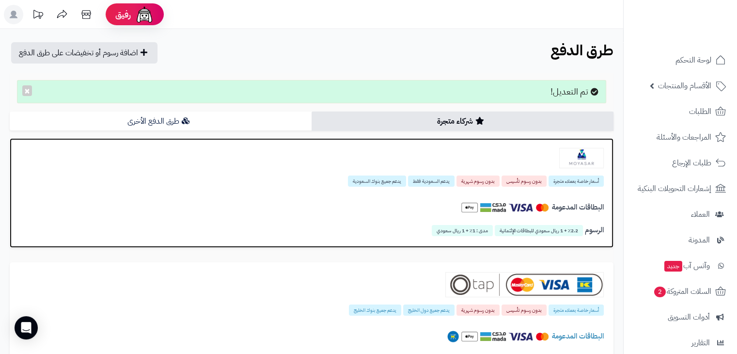
click at [409, 212] on h4 "البطاقات المدعومة" at bounding box center [311, 207] width 584 height 17
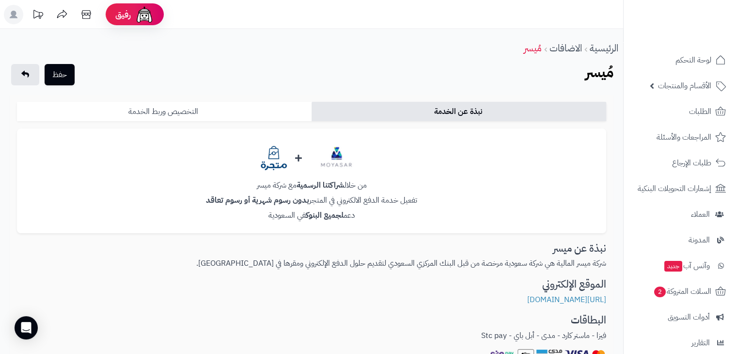
click at [231, 112] on link "التخصيص وربط الخدمة" at bounding box center [164, 111] width 295 height 19
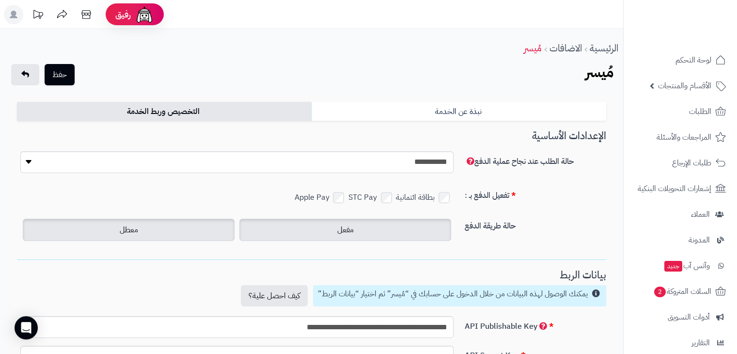
click at [312, 227] on label "مفعل" at bounding box center [345, 230] width 212 height 22
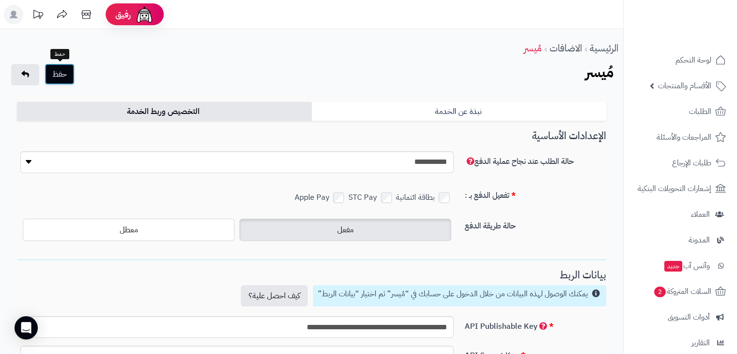
click at [68, 76] on button "حفظ" at bounding box center [60, 73] width 30 height 21
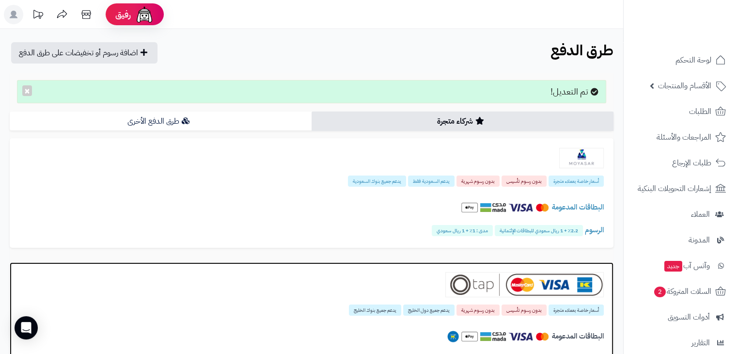
click at [320, 312] on div "أسعار خاصة بعملاء متجرة بدون رسوم تأسيس بدون رسوم شهرية يدعم جميع دول الخليج يد…" at bounding box center [311, 309] width 584 height 11
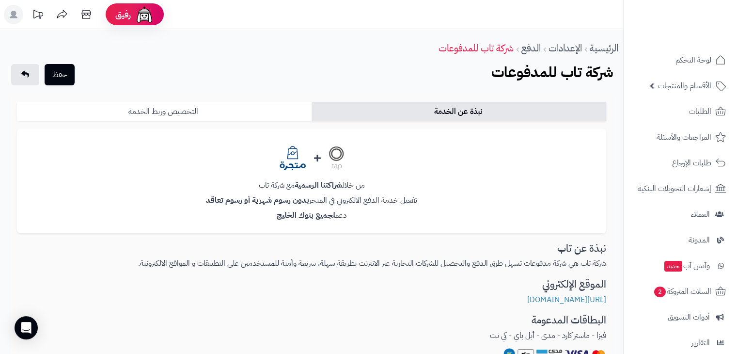
click at [229, 105] on link "التخصيص وربط الخدمة" at bounding box center [164, 111] width 295 height 19
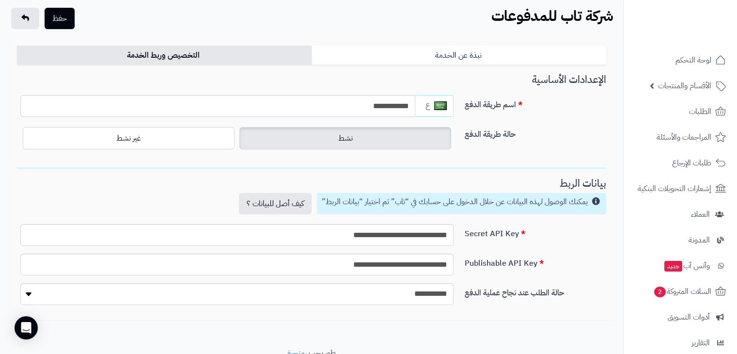
scroll to position [59, 0]
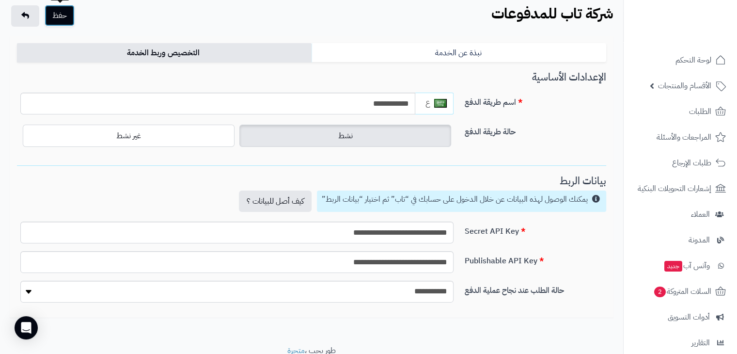
click at [66, 20] on button "حفظ" at bounding box center [60, 15] width 30 height 21
